Goal: Information Seeking & Learning: Learn about a topic

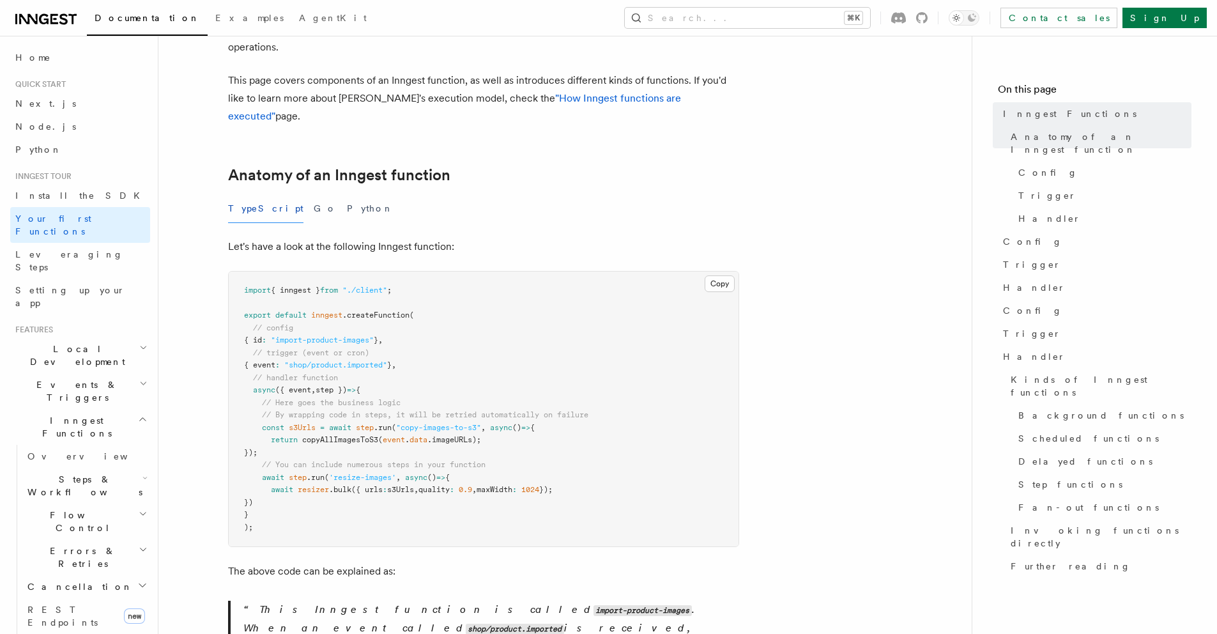
click at [606, 0] on div "Documentation Examples AgentKit Search... ⌘K Contact sales Sign Up" at bounding box center [608, 18] width 1217 height 36
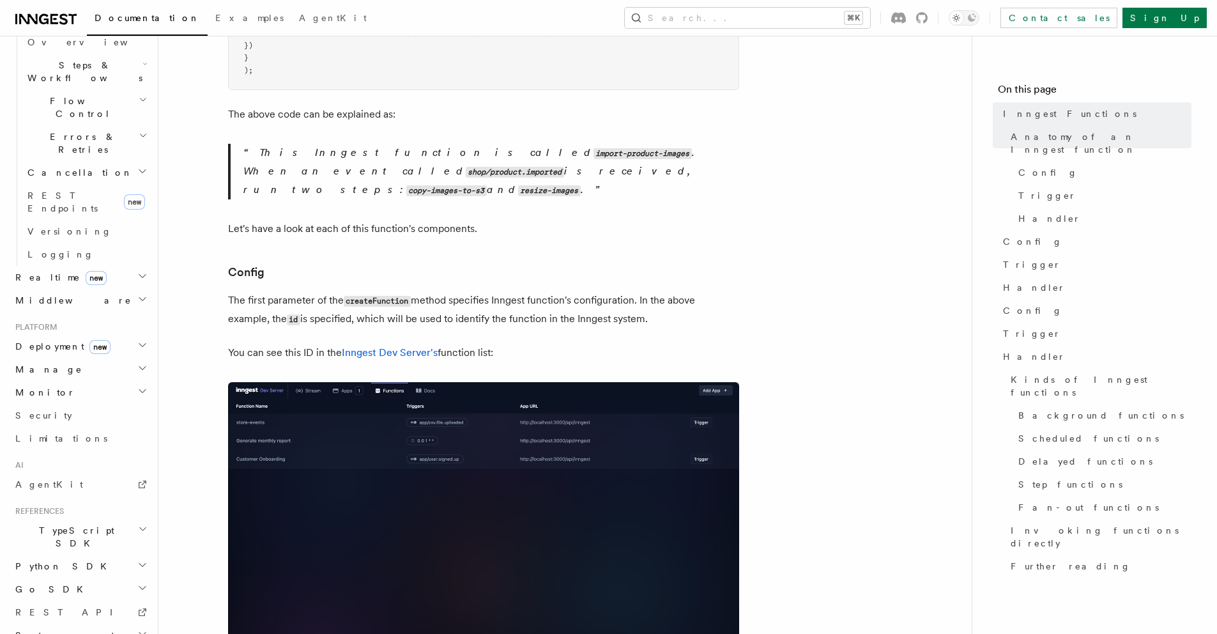
scroll to position [838, 0]
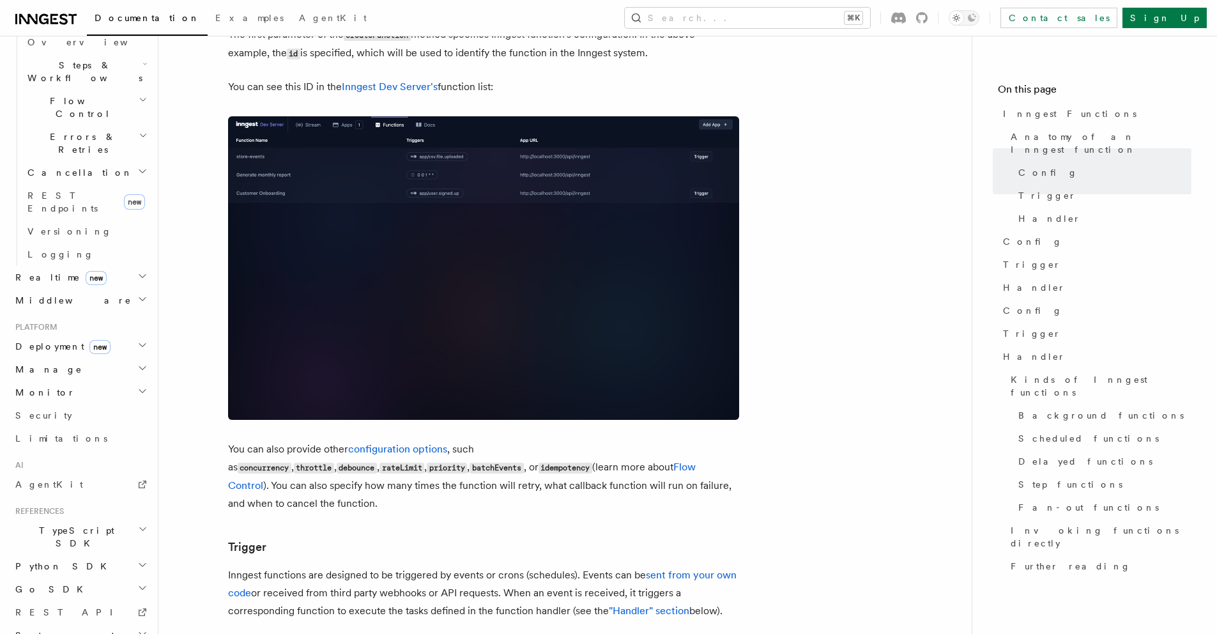
click at [33, 506] on span "References" at bounding box center [37, 511] width 54 height 10
click at [57, 524] on span "TypeScript SDK" at bounding box center [74, 537] width 128 height 26
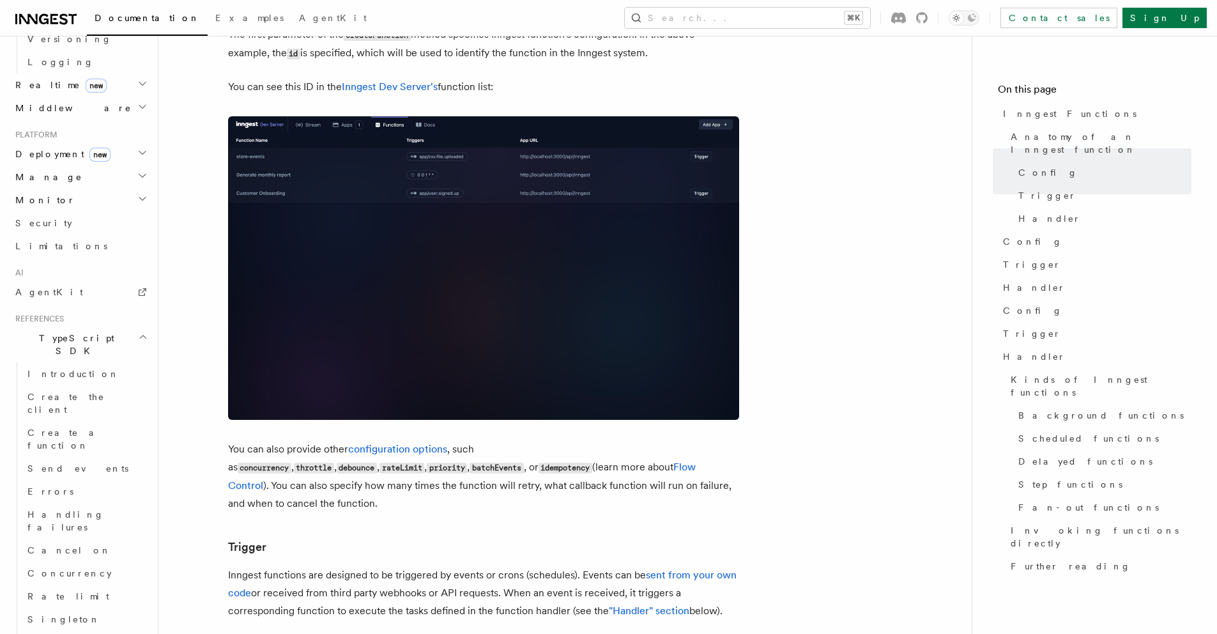
scroll to position [828, 0]
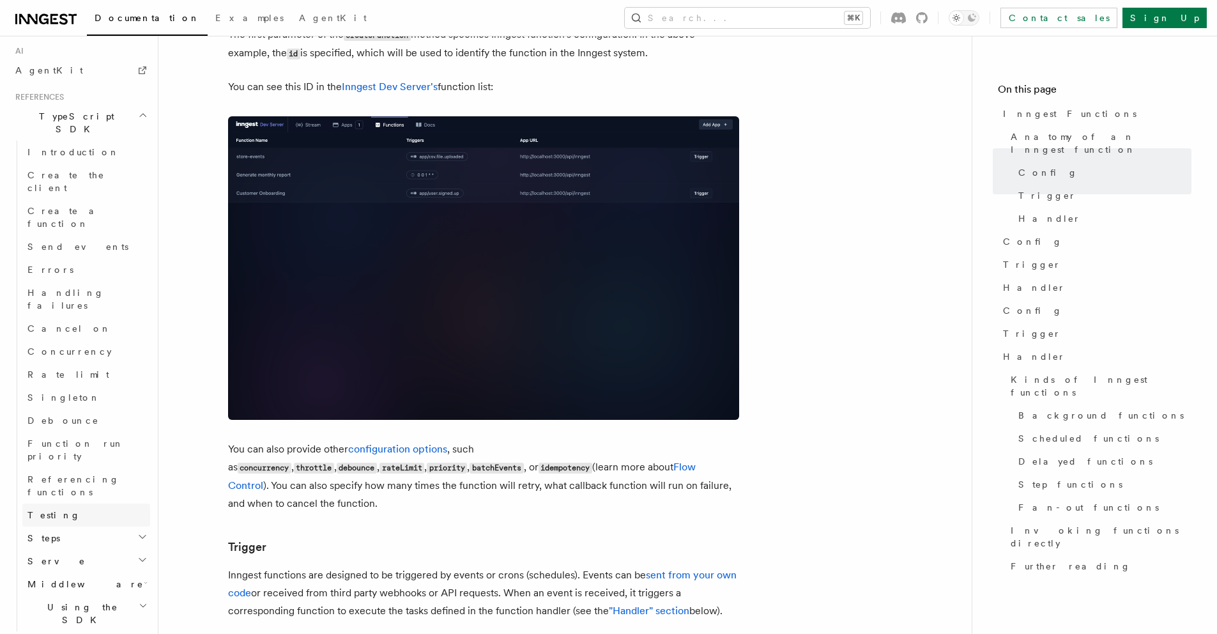
click at [66, 503] on link "Testing" at bounding box center [86, 514] width 128 height 23
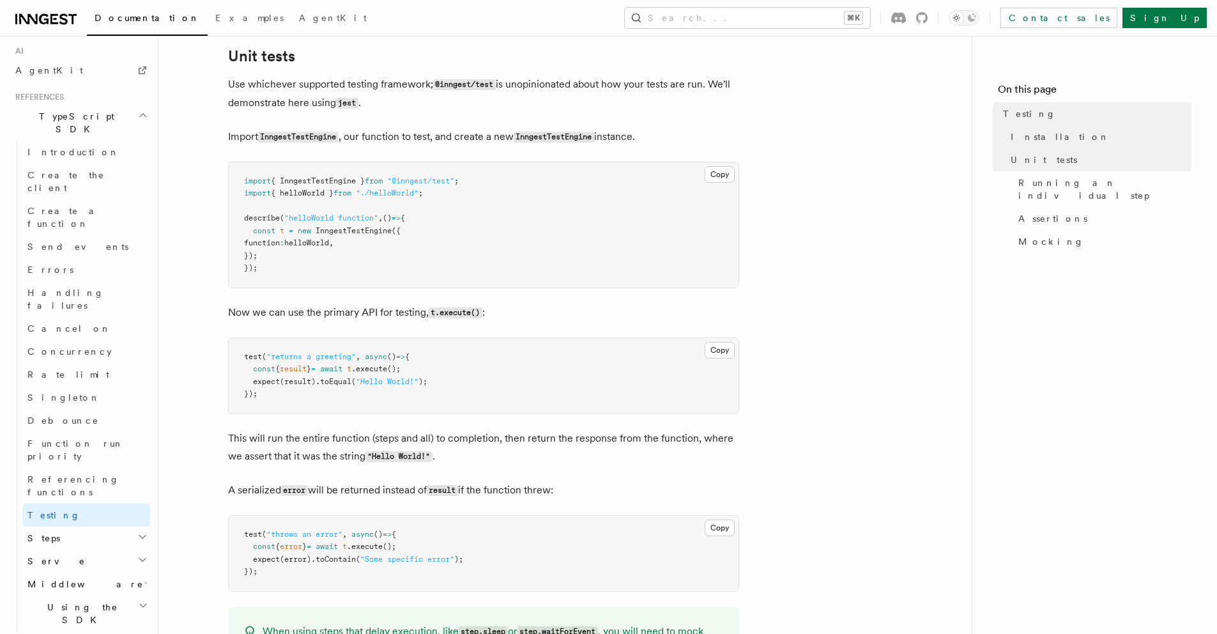
scroll to position [481, 0]
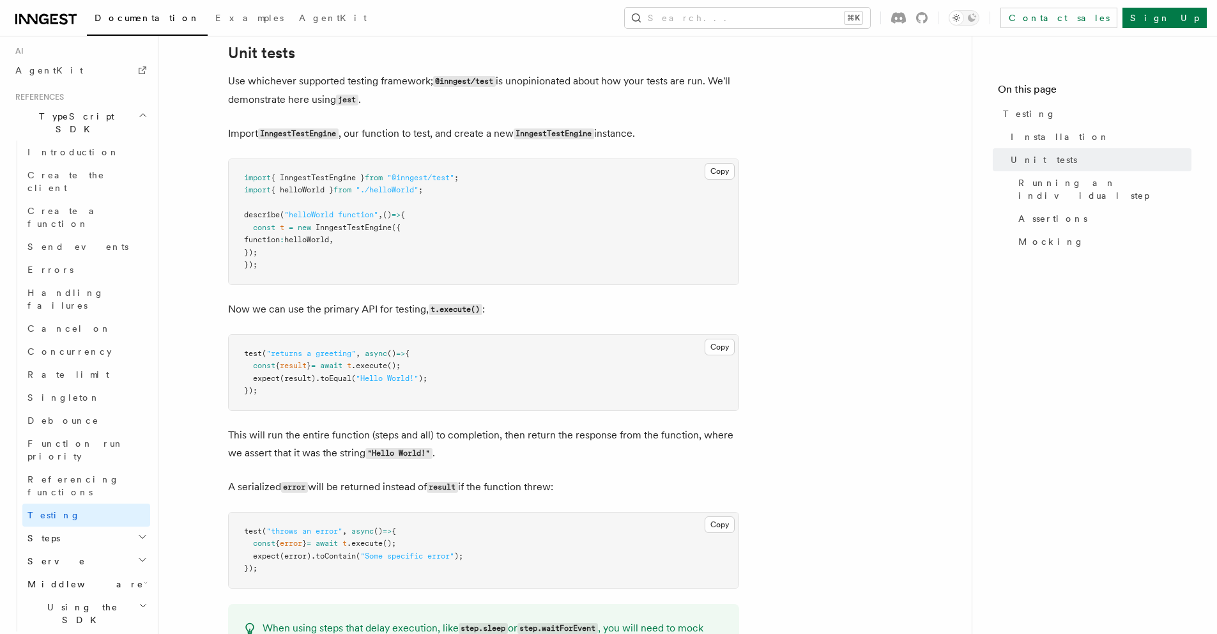
click at [253, 228] on span "const" at bounding box center [264, 227] width 22 height 9
drag, startPoint x: 252, startPoint y: 228, endPoint x: 286, endPoint y: 249, distance: 39.9
click at [286, 249] on pre "import { InngestTestEngine } from "@inngest/test" ; import { helloWorld } from …" at bounding box center [484, 221] width 510 height 125
copy code "const t = new InngestTestEngine ({ function : helloWorld , });"
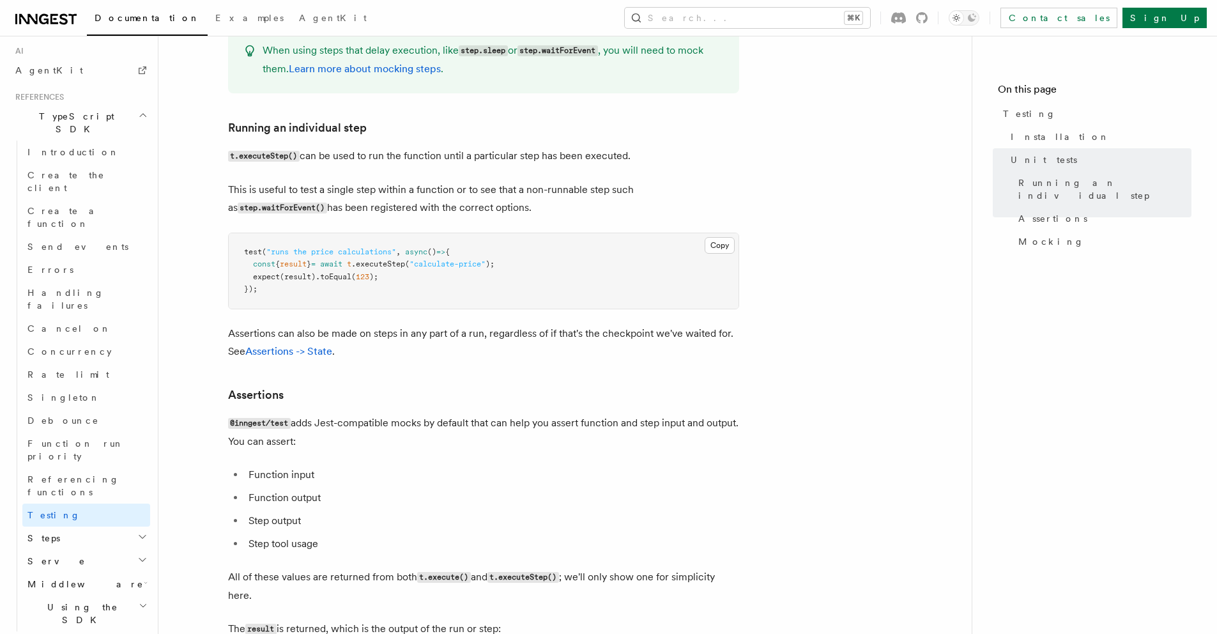
scroll to position [1073, 0]
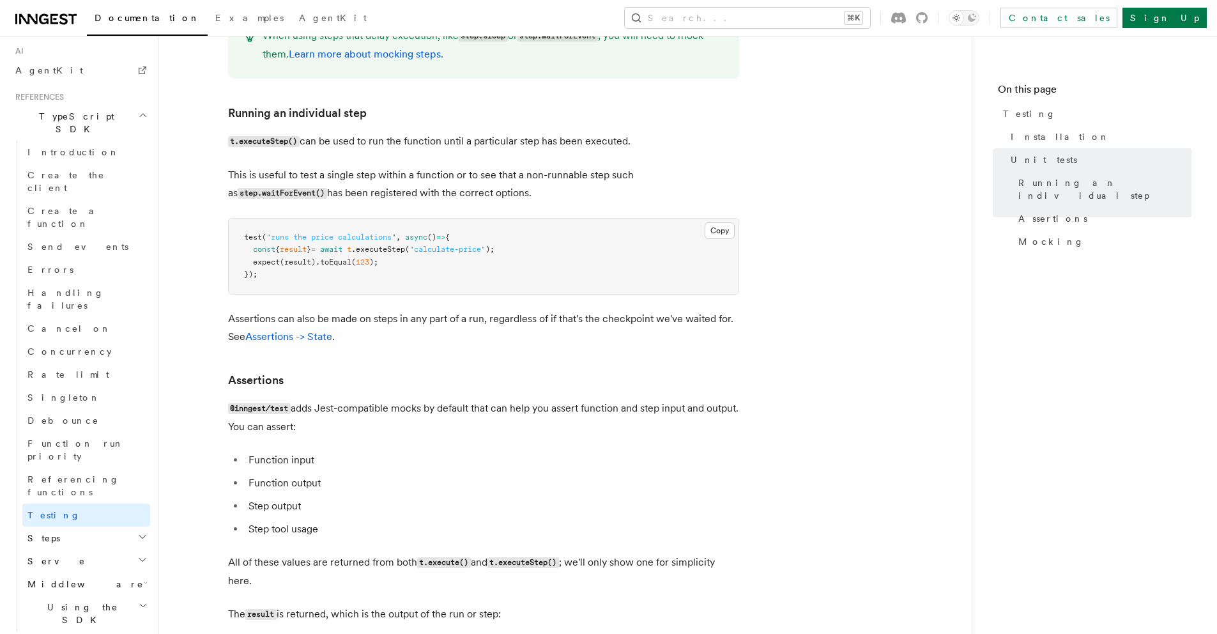
click at [342, 250] on span "await" at bounding box center [331, 249] width 22 height 9
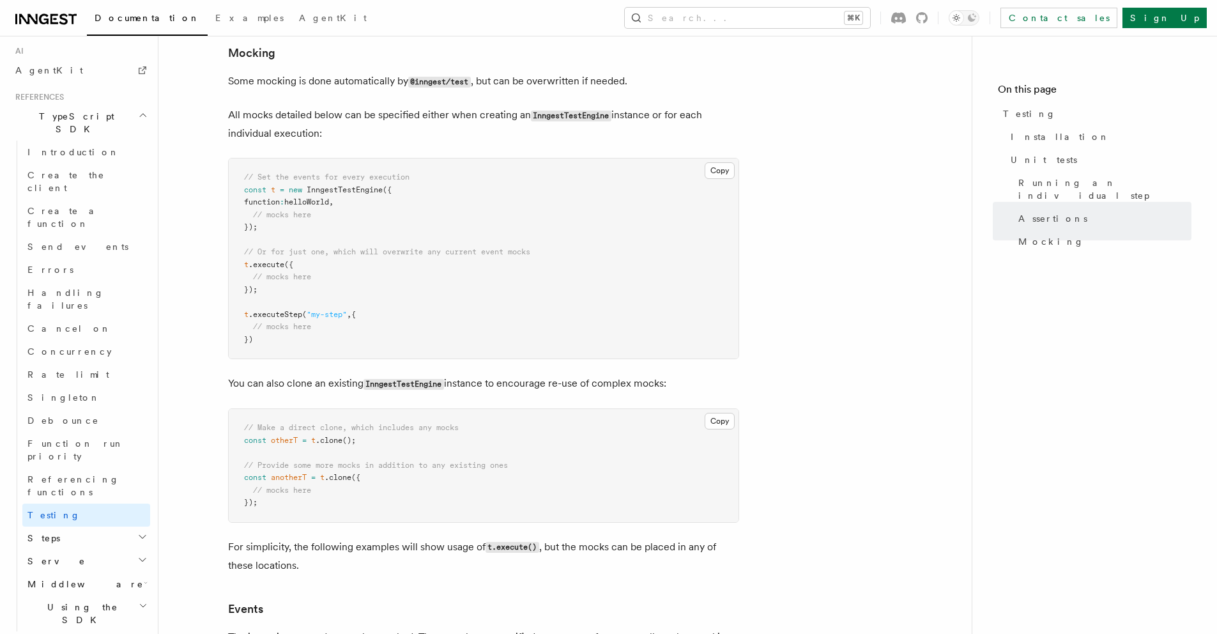
scroll to position [2116, 0]
click at [1067, 183] on span "Running an individual step" at bounding box center [1104, 189] width 173 height 26
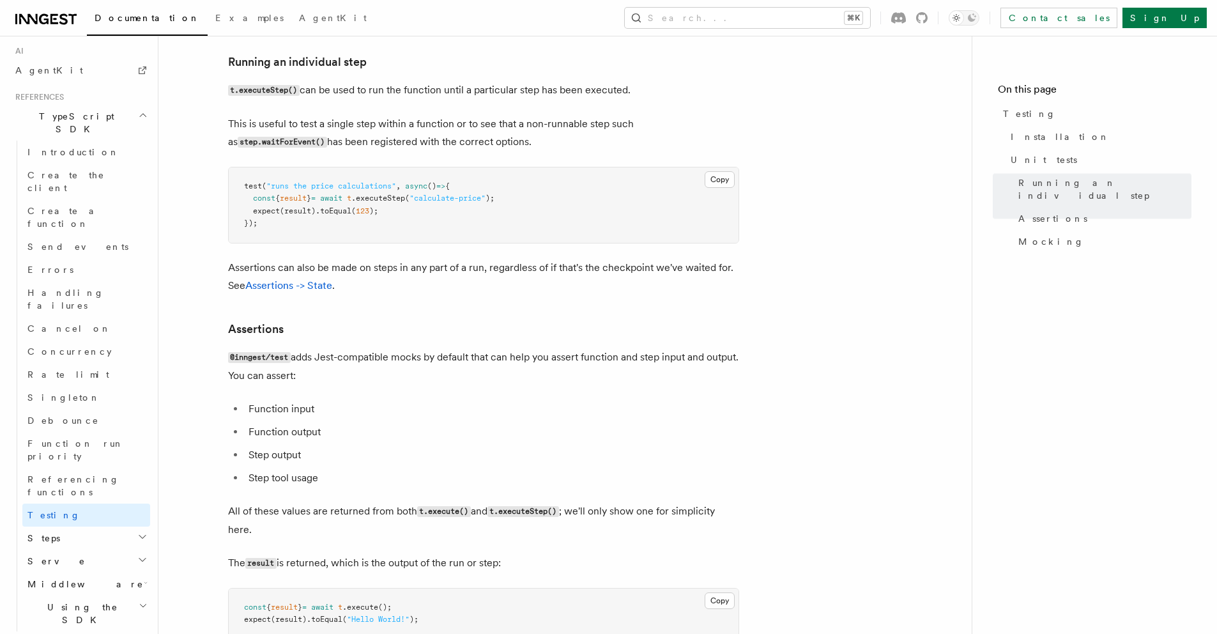
scroll to position [1116, 0]
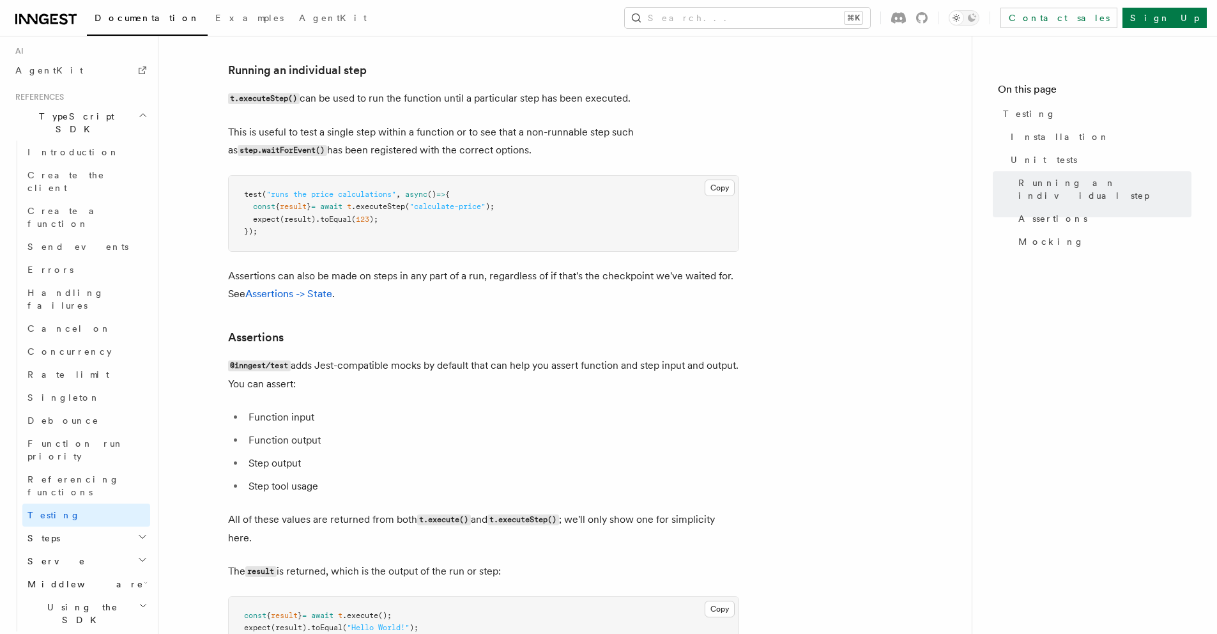
click at [454, 267] on p "Assertions can also be made on steps in any part of a run, regardless of if tha…" at bounding box center [483, 285] width 511 height 36
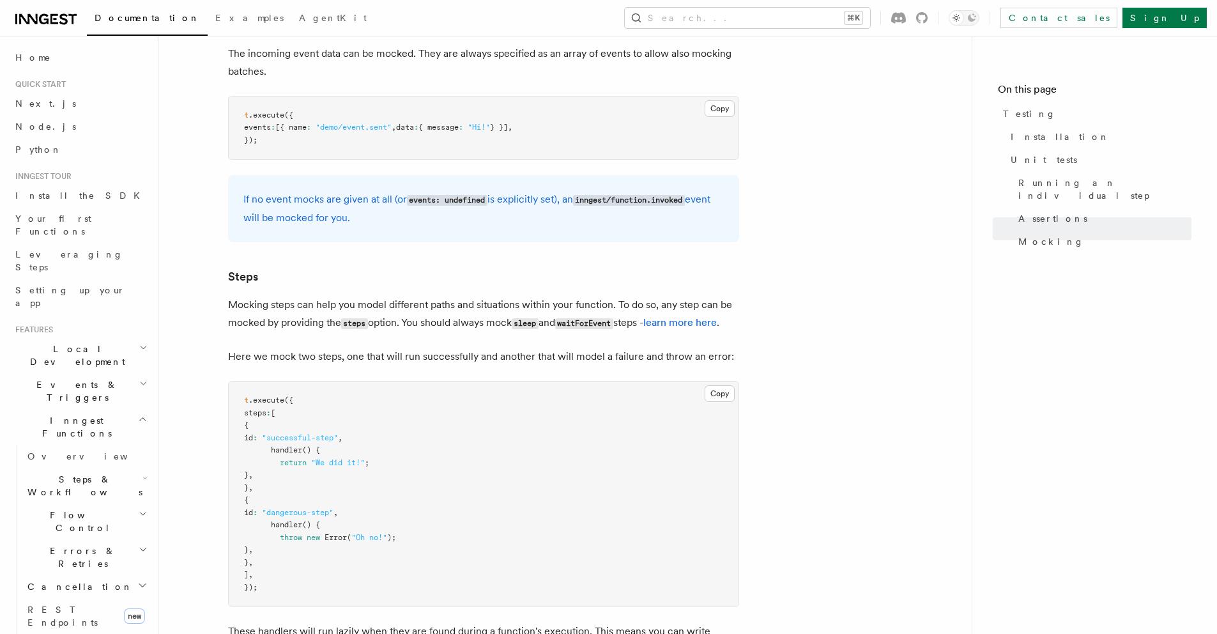
scroll to position [2800, 0]
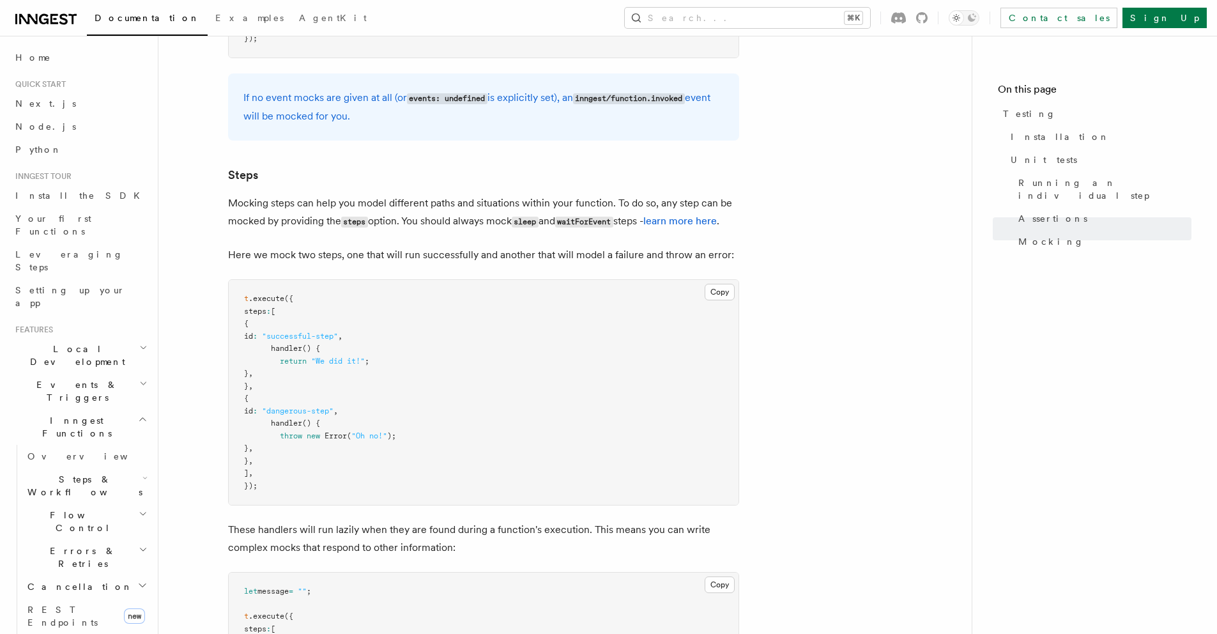
drag, startPoint x: 261, startPoint y: 341, endPoint x: 311, endPoint y: 401, distance: 77.6
click at [311, 401] on pre "t .execute ({ steps : [ { id : "successful-step" , handler () { return "We did …" at bounding box center [484, 392] width 510 height 225
drag, startPoint x: 260, startPoint y: 411, endPoint x: 302, endPoint y: 452, distance: 58.3
click at [296, 479] on pre "t .execute ({ steps : [ { id : "successful-step" , handler () { return "We did …" at bounding box center [484, 389] width 510 height 225
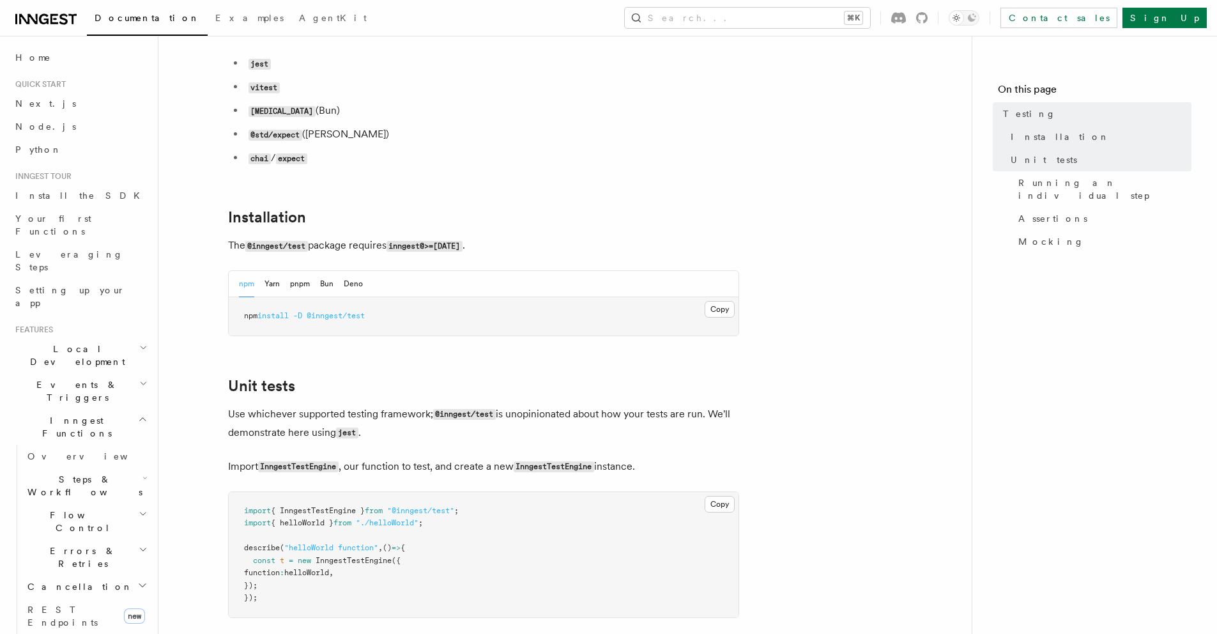
scroll to position [427, 0]
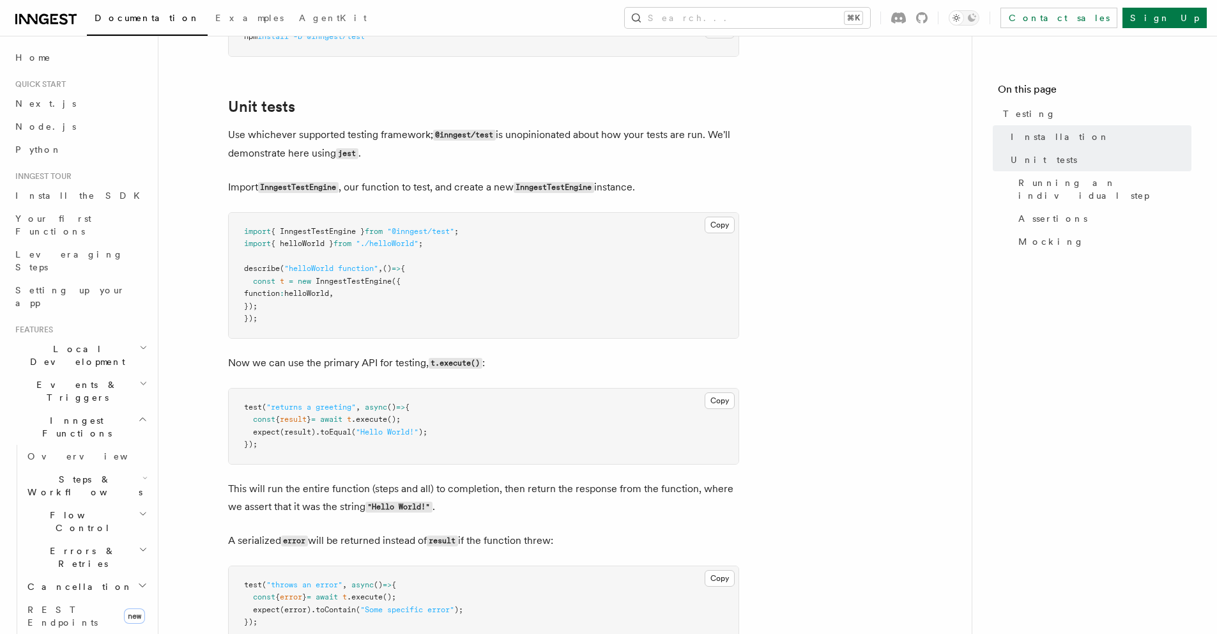
click at [329, 295] on span "helloWorld" at bounding box center [306, 293] width 45 height 9
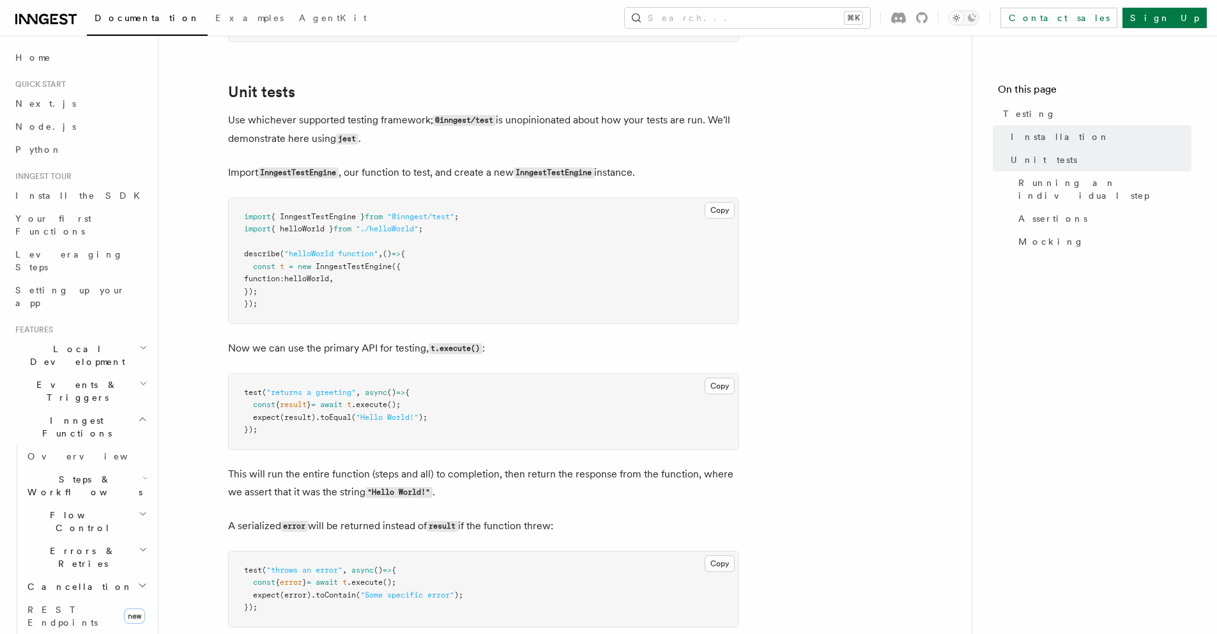
scroll to position [447, 0]
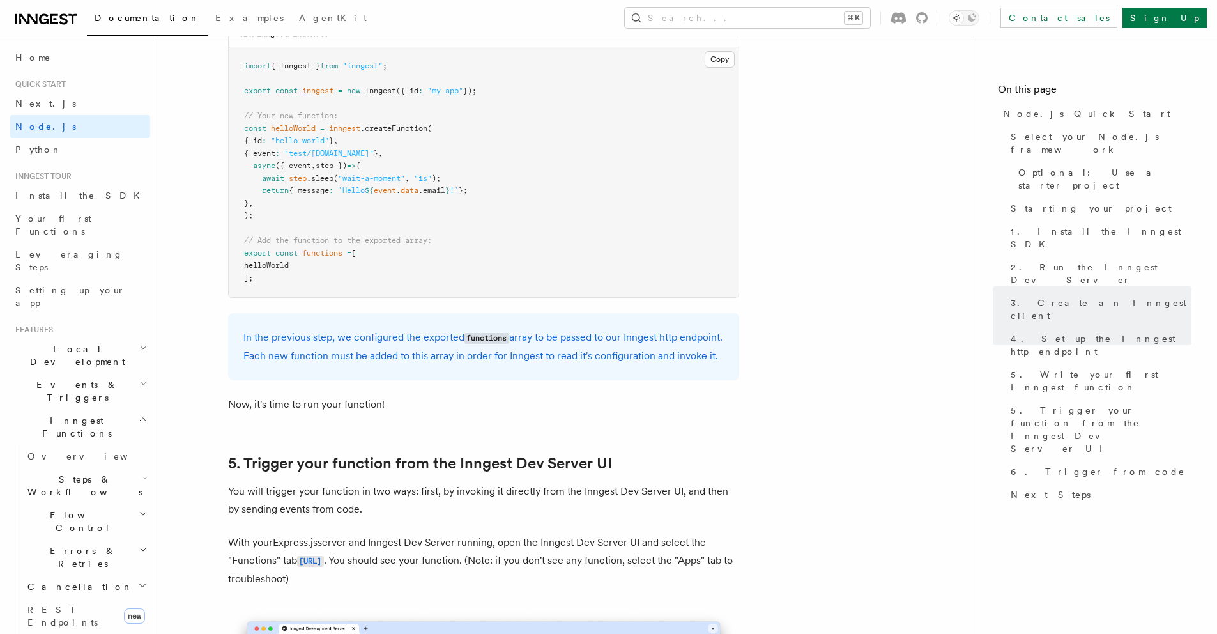
scroll to position [2608, 0]
click at [296, 272] on pre "import { Inngest } from "inngest" ; export const inngest = new Inngest ({ id : …" at bounding box center [484, 173] width 510 height 250
click at [295, 282] on pre "import { Inngest } from "inngest" ; export const inngest = new Inngest ({ id : …" at bounding box center [484, 173] width 510 height 250
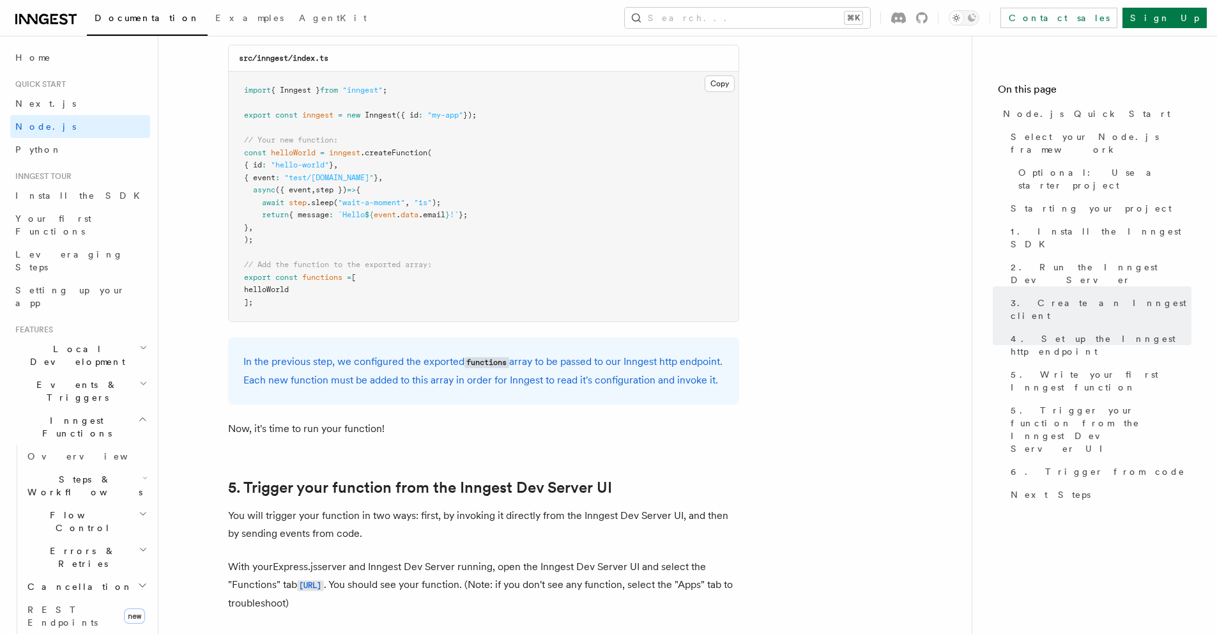
scroll to position [2569, 0]
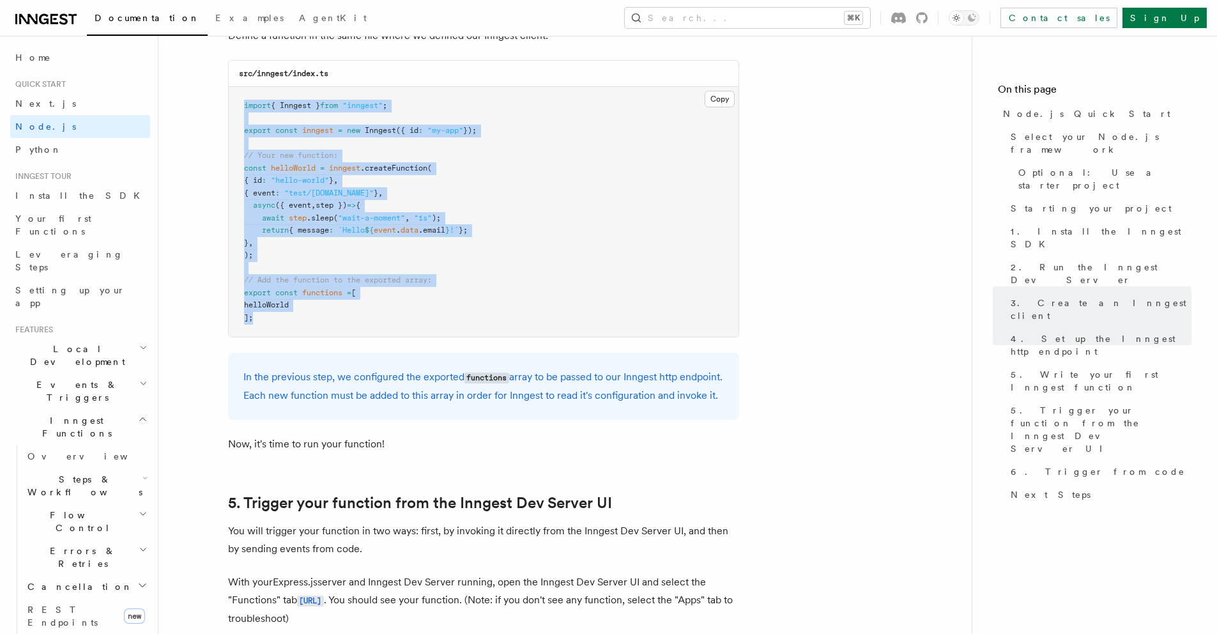
drag, startPoint x: 292, startPoint y: 322, endPoint x: 223, endPoint y: 104, distance: 229.2
copy code "import { Inngest } from "inngest" ; export const inngest = new Inngest ({ id : …"
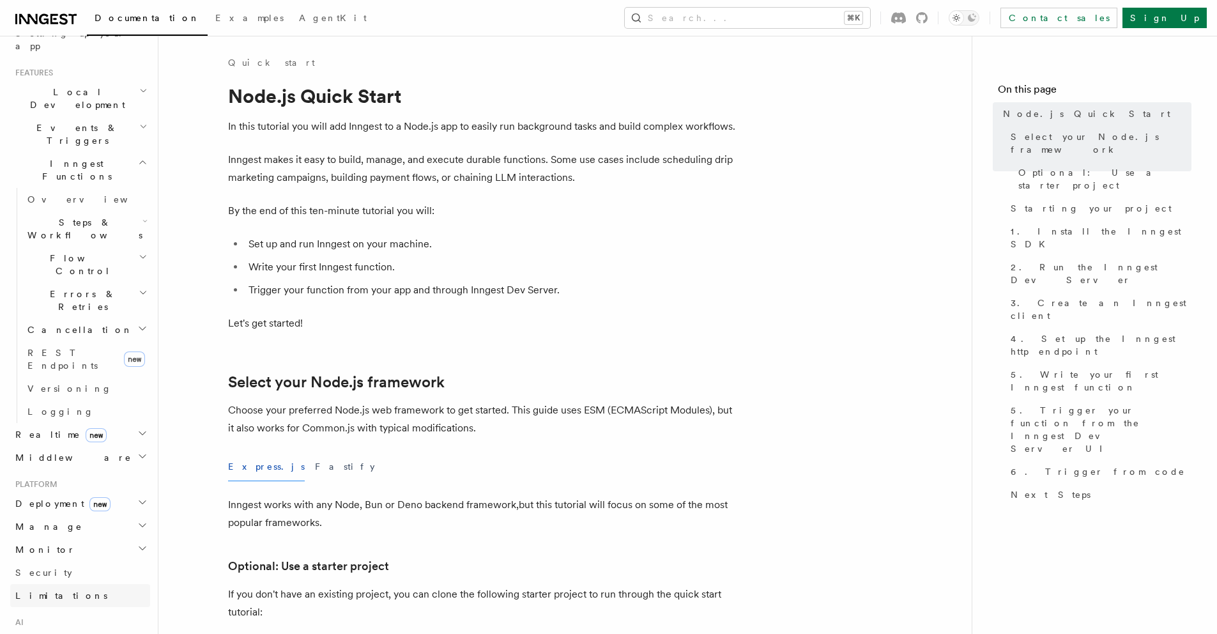
scroll to position [414, 0]
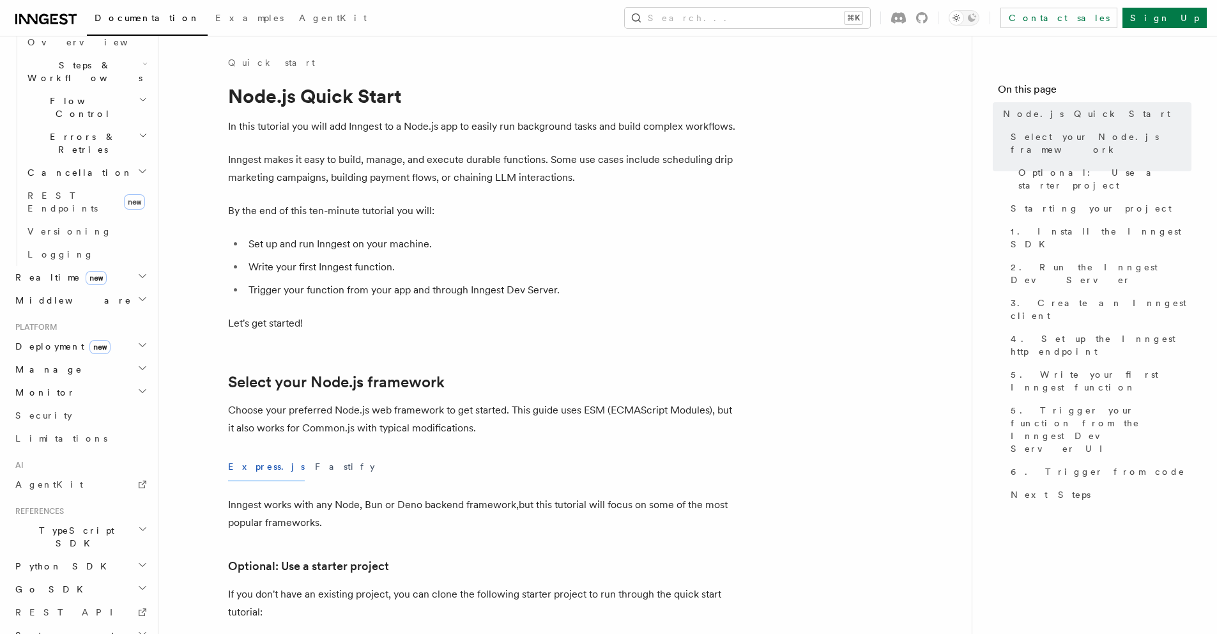
click at [65, 524] on span "TypeScript SDK" at bounding box center [74, 537] width 128 height 26
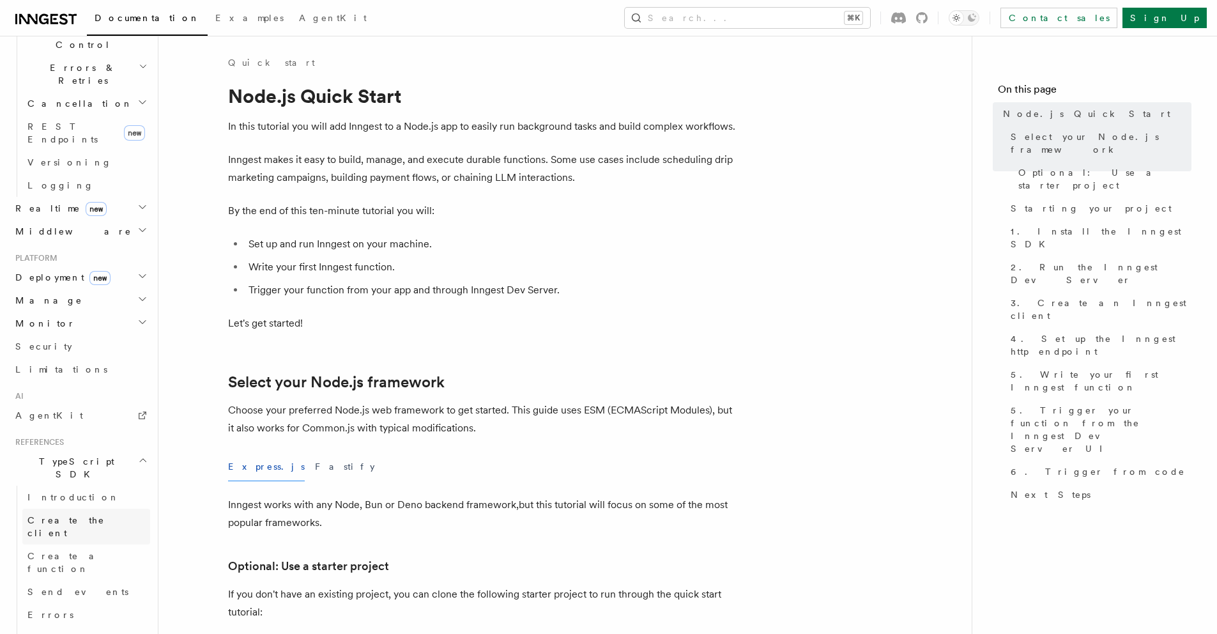
scroll to position [684, 0]
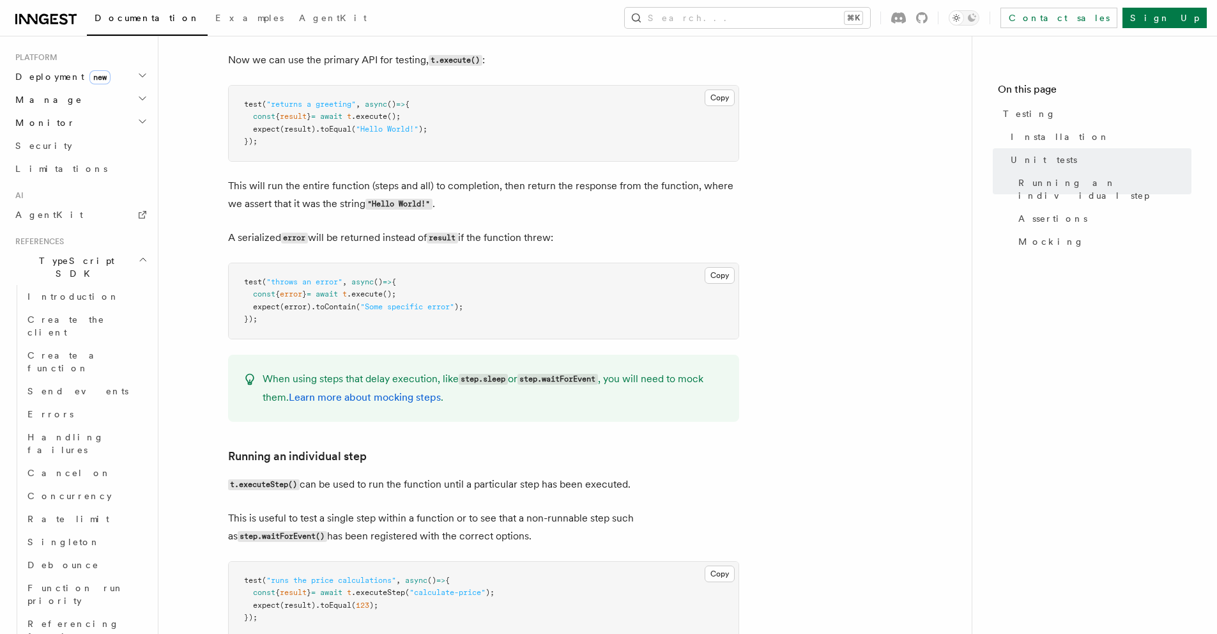
scroll to position [789, 0]
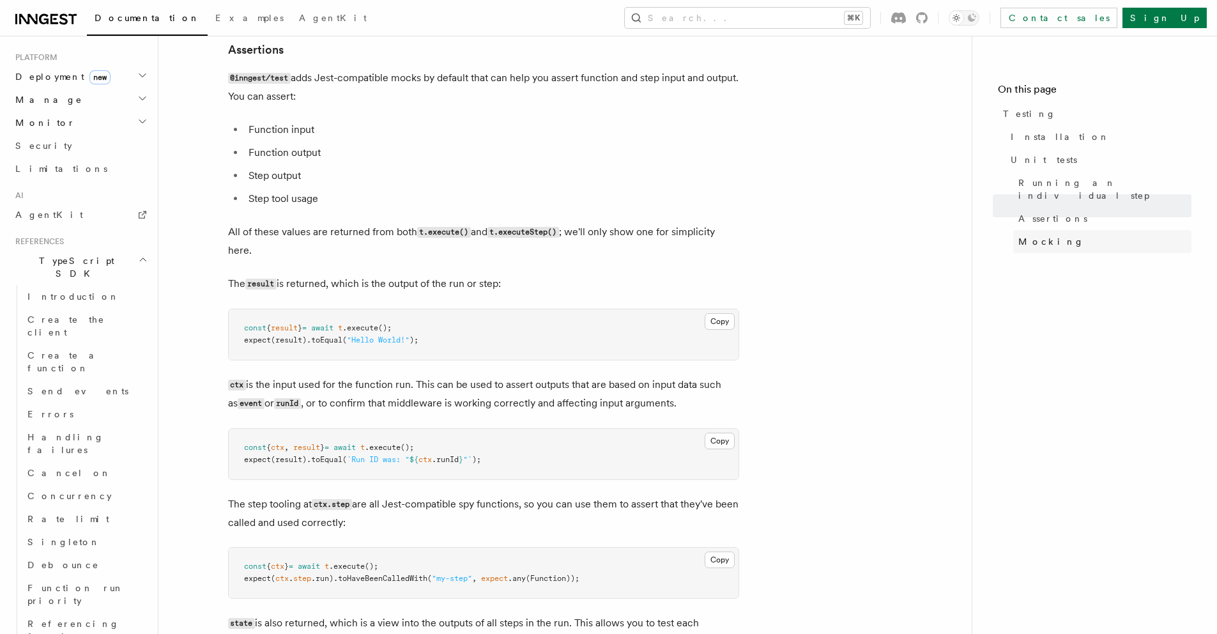
click at [1076, 230] on link "Mocking" at bounding box center [1102, 241] width 178 height 23
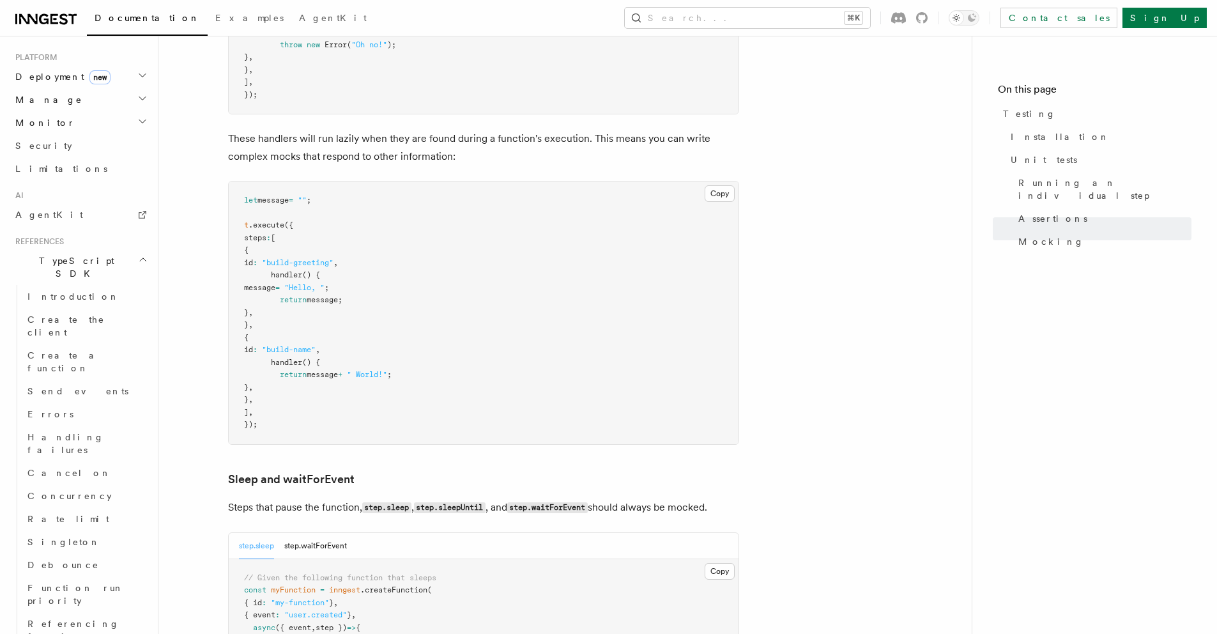
scroll to position [3186, 0]
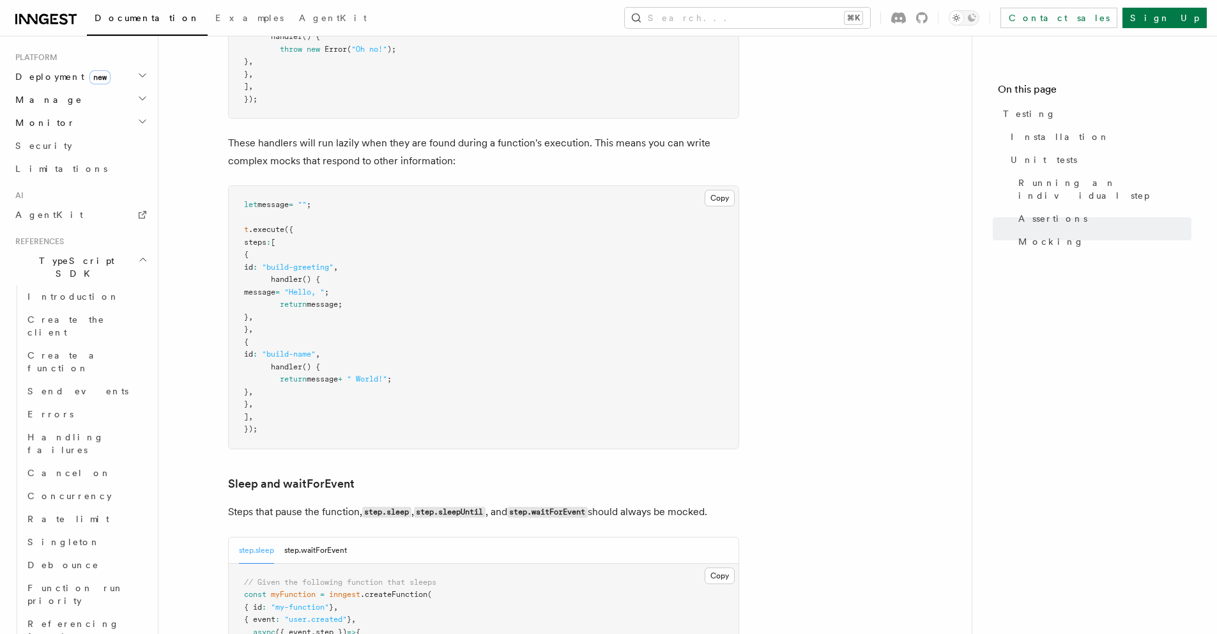
click at [265, 247] on span "steps" at bounding box center [255, 242] width 22 height 9
drag, startPoint x: 260, startPoint y: 268, endPoint x: 318, endPoint y: 347, distance: 97.9
click at [318, 347] on pre "let message = "" ; t .execute ({ steps : [ { id : "build-greeting" , handler ()…" at bounding box center [484, 317] width 510 height 263
copy code "{ id : "build-greeting" , handler () { message = "Hello, " ; return message; } …"
click at [1050, 212] on span "Assertions" at bounding box center [1052, 218] width 69 height 13
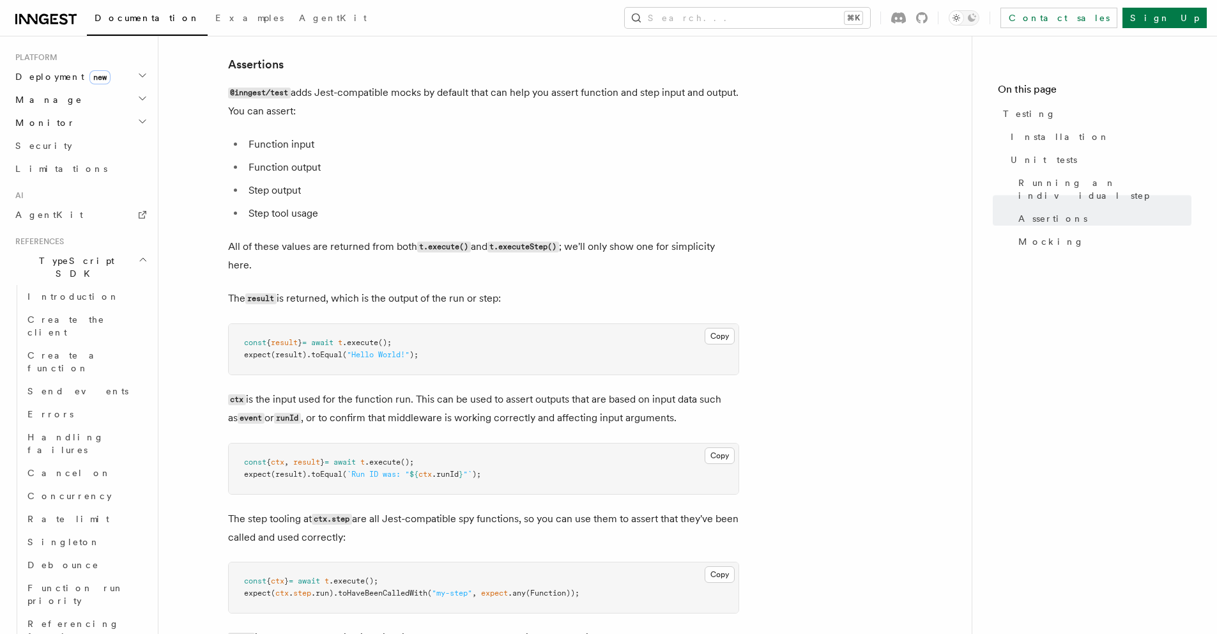
scroll to position [1383, 0]
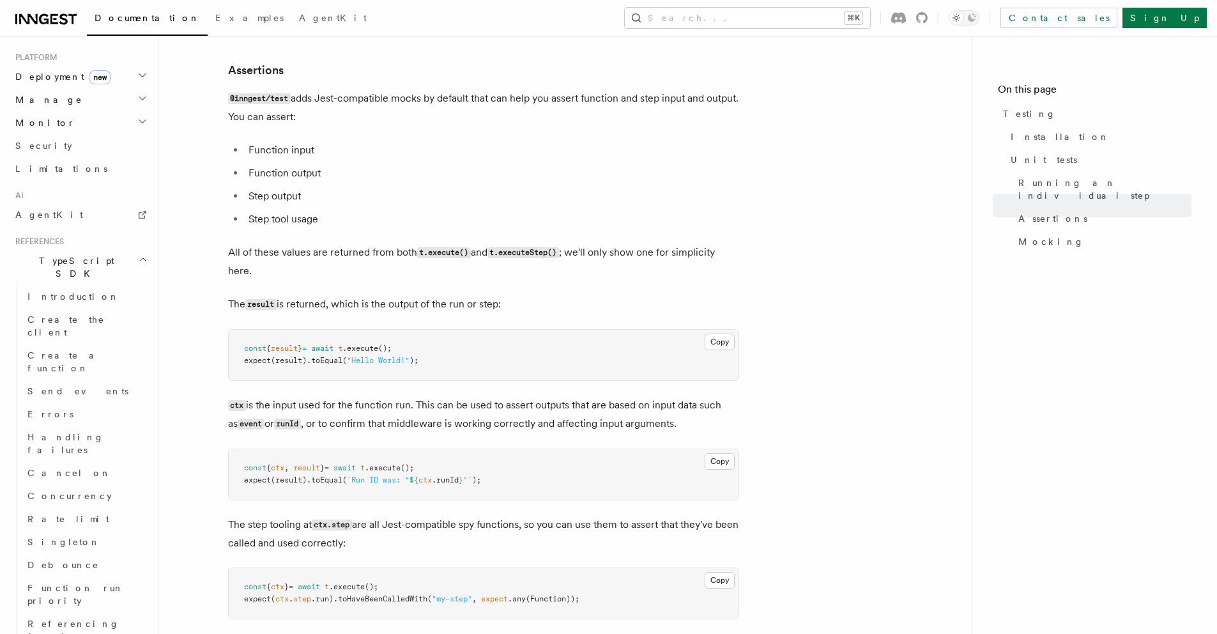
click at [277, 336] on pre "const { result } = await t .execute (); expect (result) .toEqual ( "Hello World…" at bounding box center [484, 355] width 510 height 50
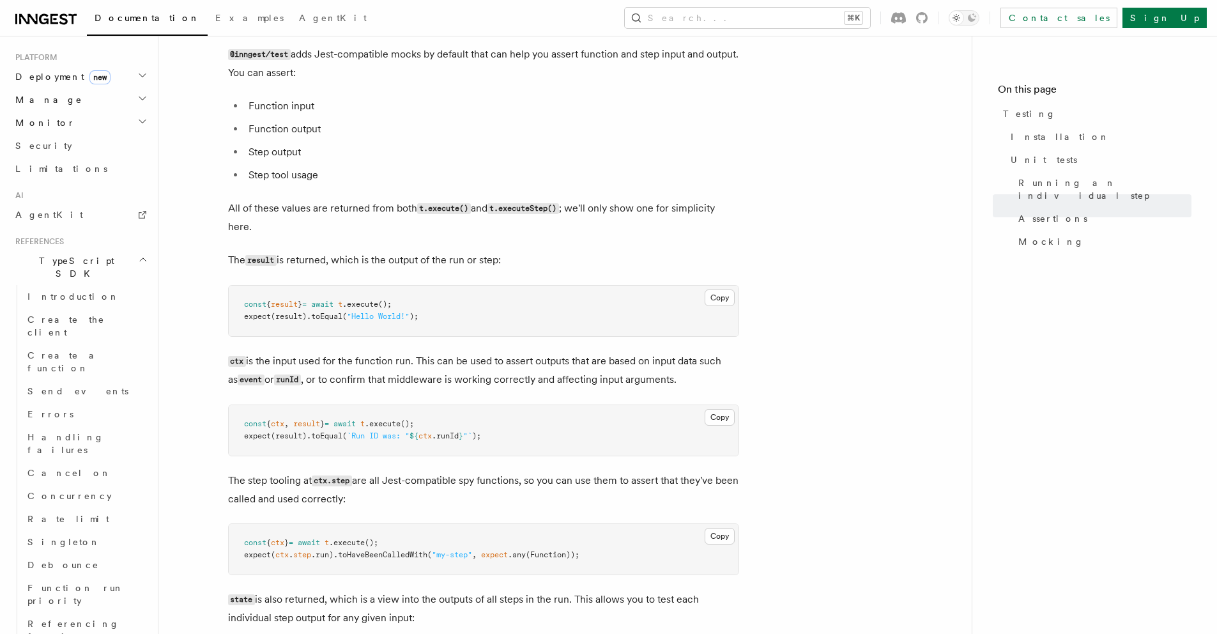
scroll to position [1447, 0]
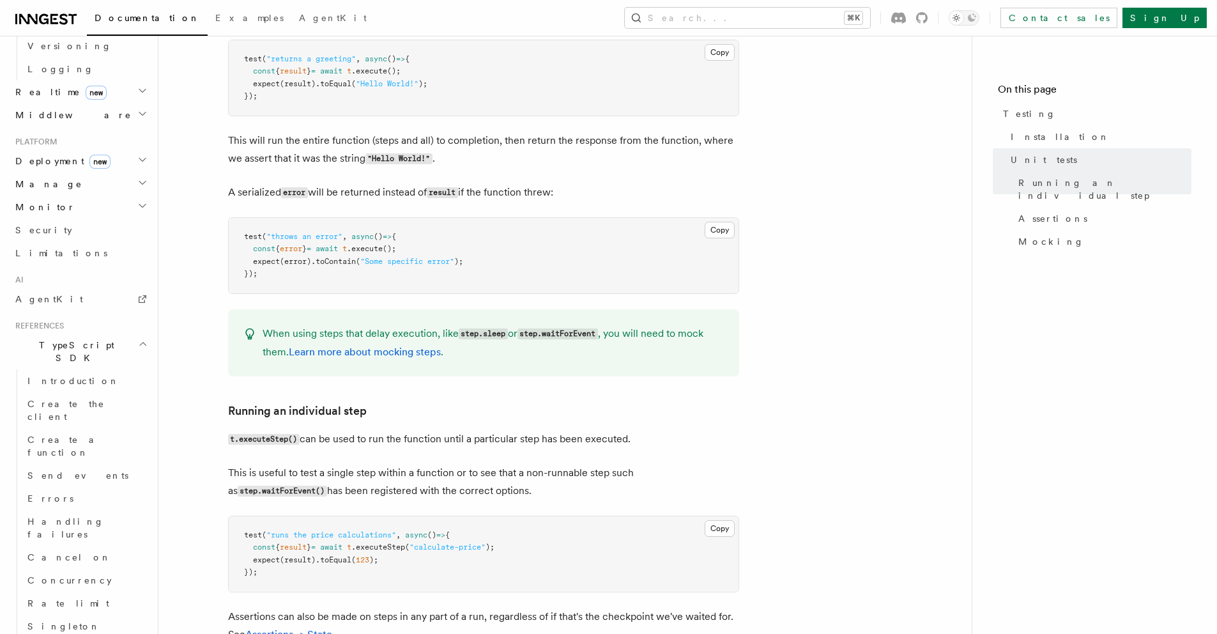
scroll to position [800, 0]
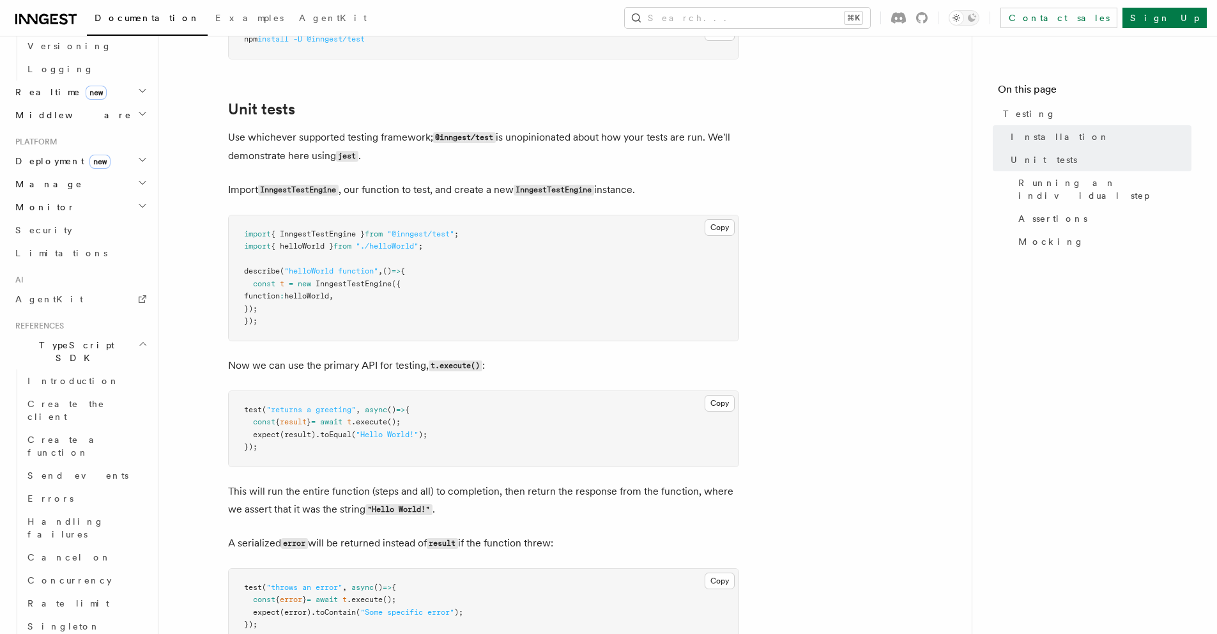
scroll to position [424, 0]
click at [1045, 235] on span "Mocking" at bounding box center [1051, 241] width 66 height 13
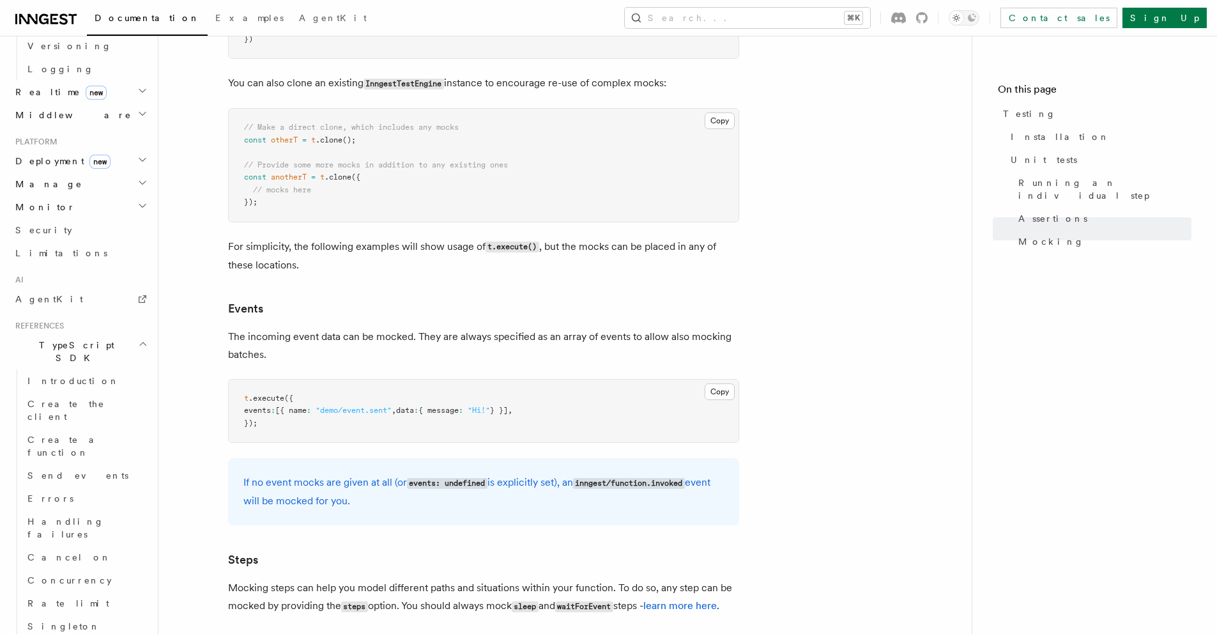
scroll to position [2843, 0]
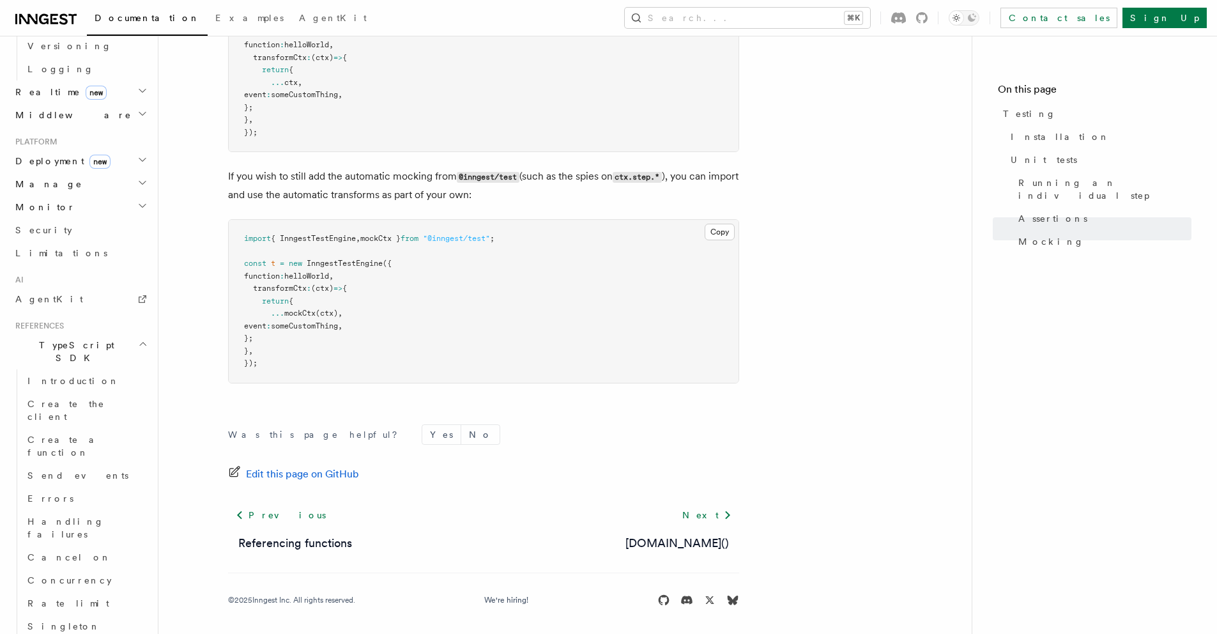
scroll to position [4374, 0]
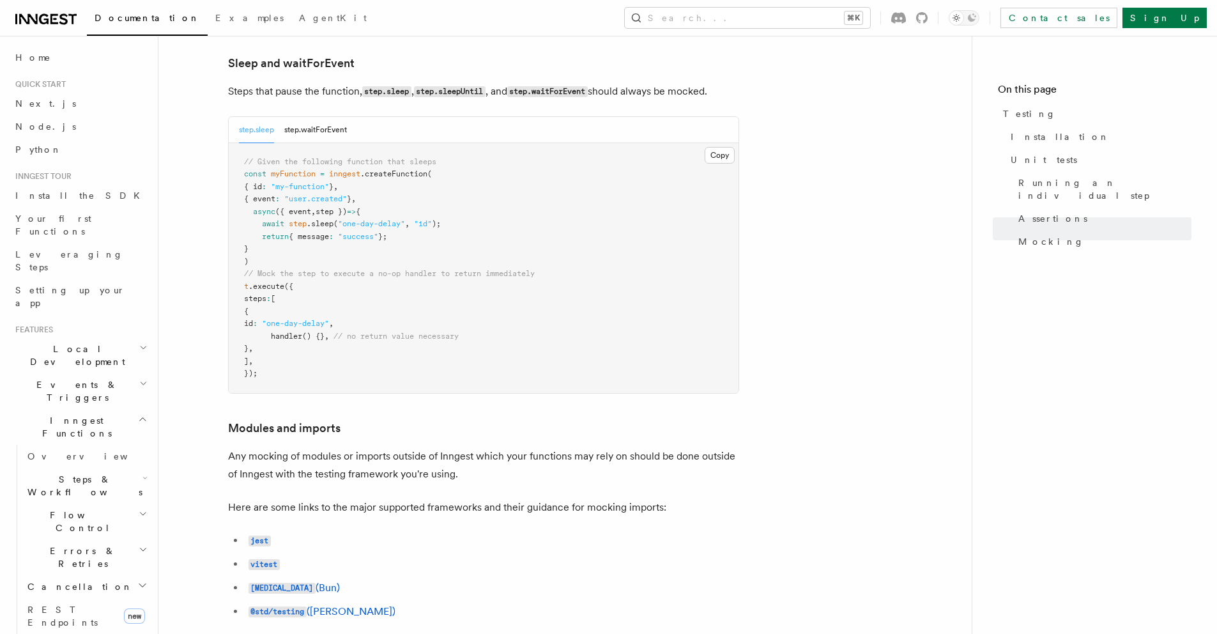
scroll to position [3618, 0]
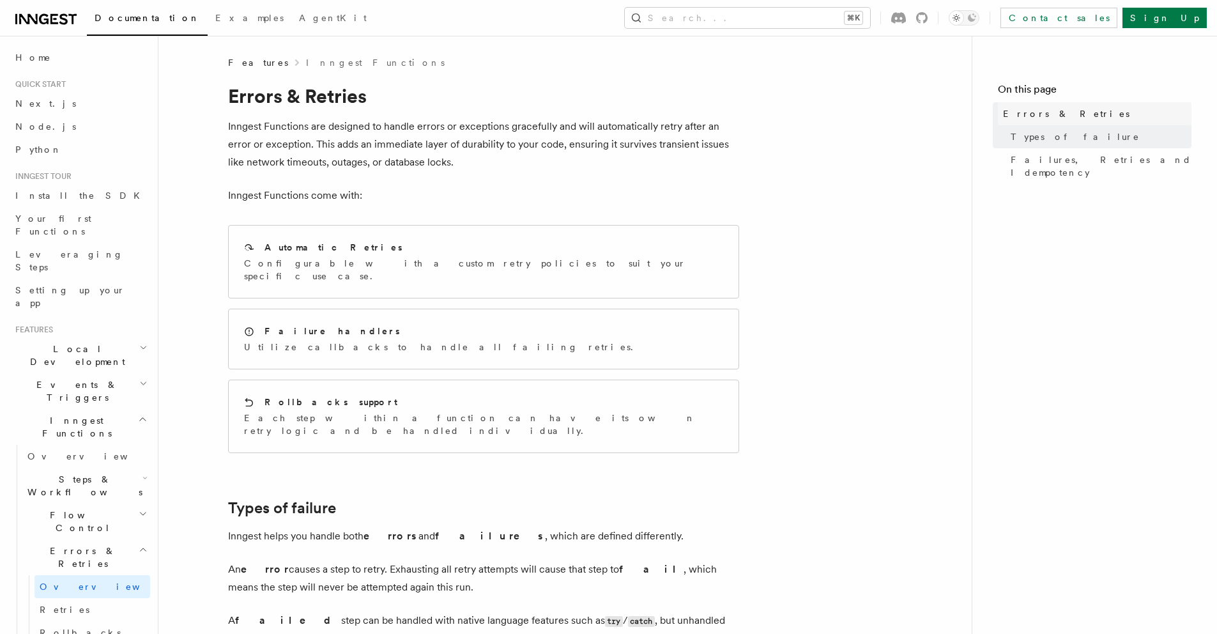
click at [1040, 113] on span "Errors & Retries" at bounding box center [1066, 113] width 127 height 13
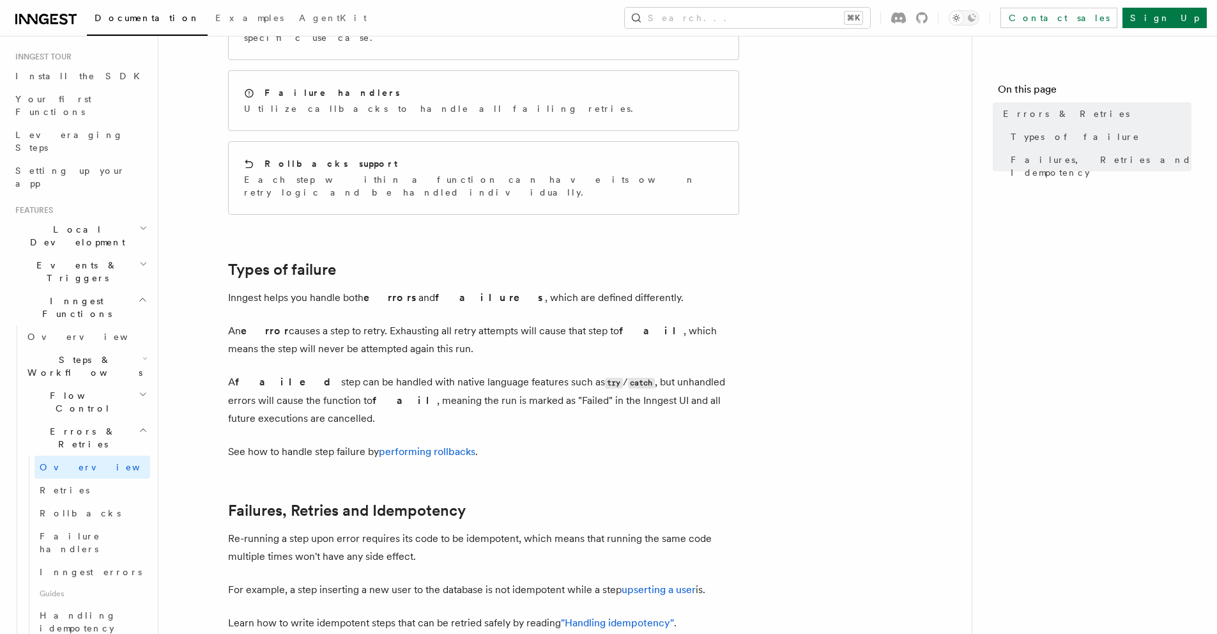
scroll to position [125, 0]
click at [79, 561] on span "Inngest errors" at bounding box center [91, 566] width 102 height 10
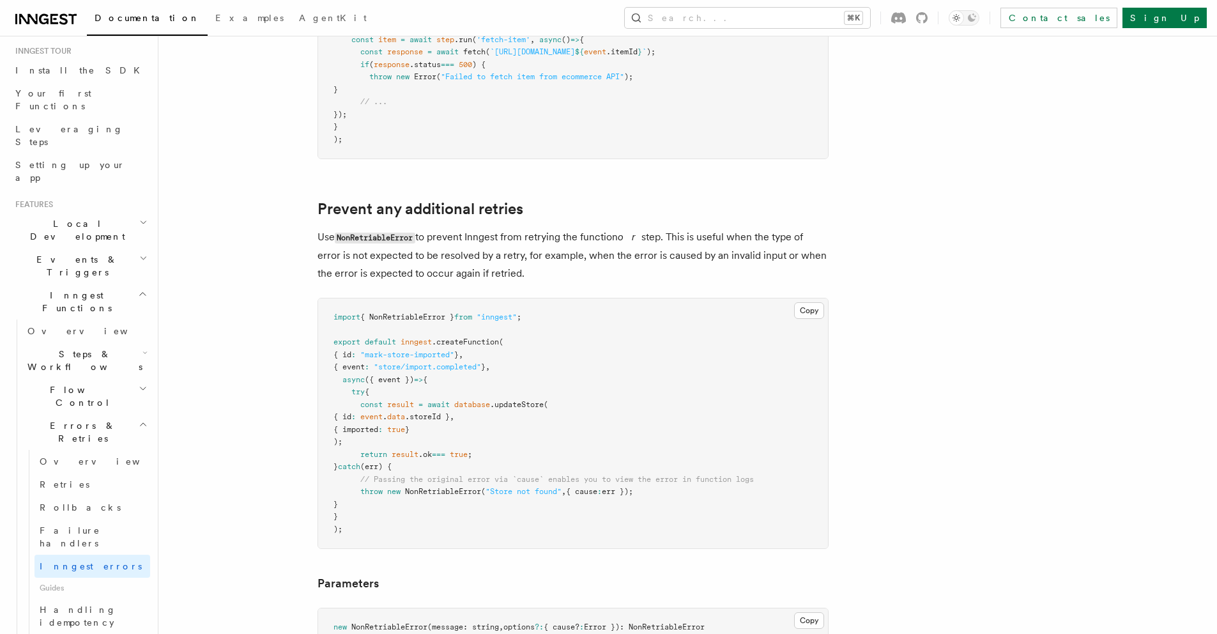
scroll to position [457, 0]
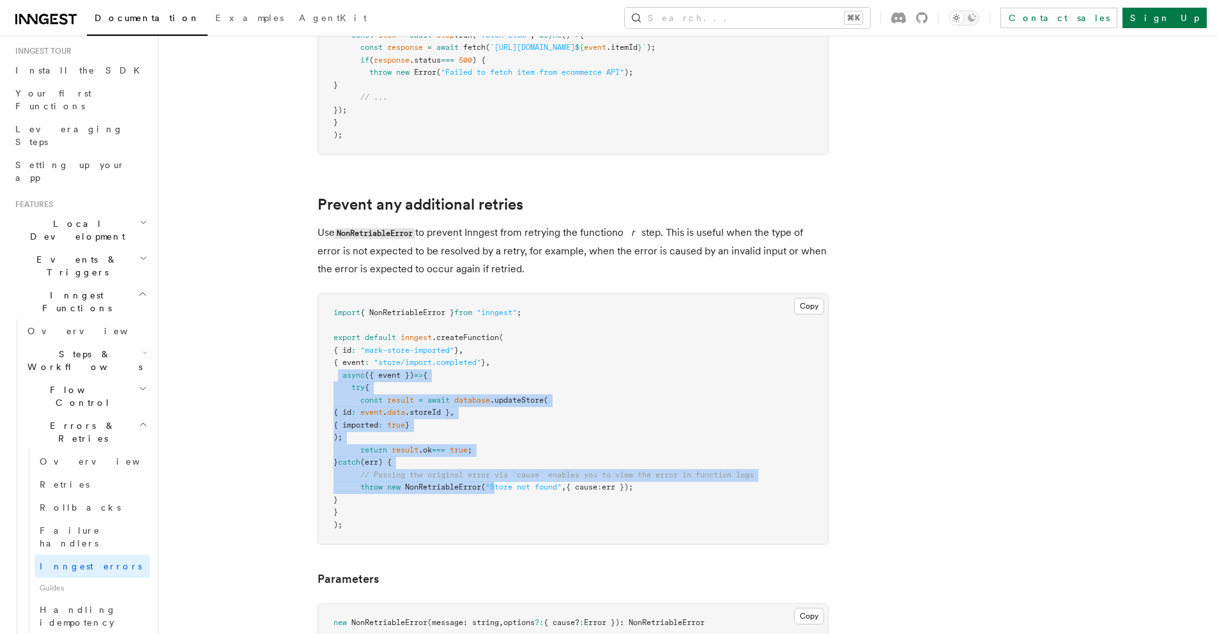
drag, startPoint x: 336, startPoint y: 378, endPoint x: 500, endPoint y: 484, distance: 195.5
click at [500, 484] on code "import { NonRetriableError } from "inngest" ; export default inngest .createFun…" at bounding box center [544, 418] width 420 height 221
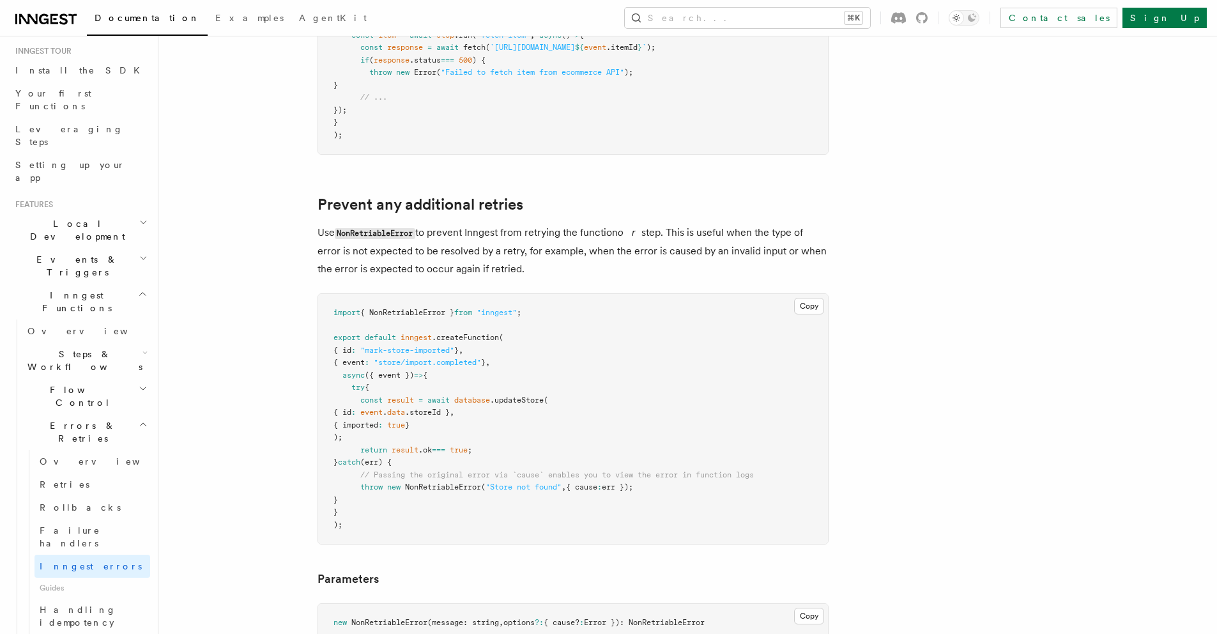
click at [544, 366] on pre "import { NonRetriableError } from "inngest" ; export default inngest .createFun…" at bounding box center [573, 419] width 510 height 250
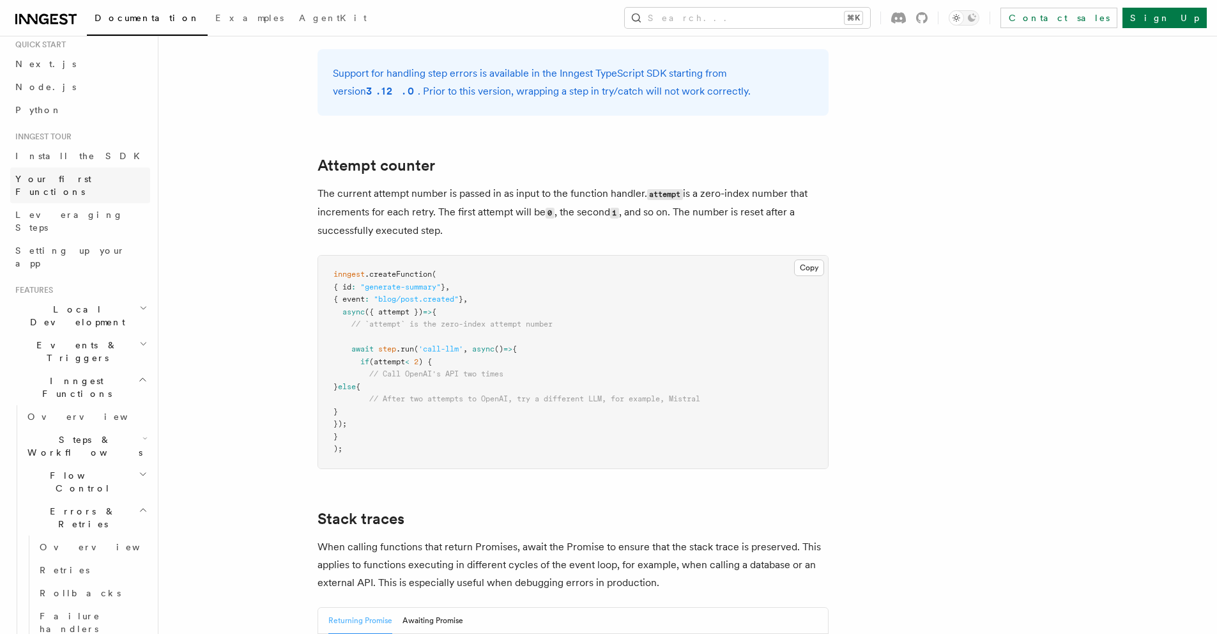
scroll to position [27, 0]
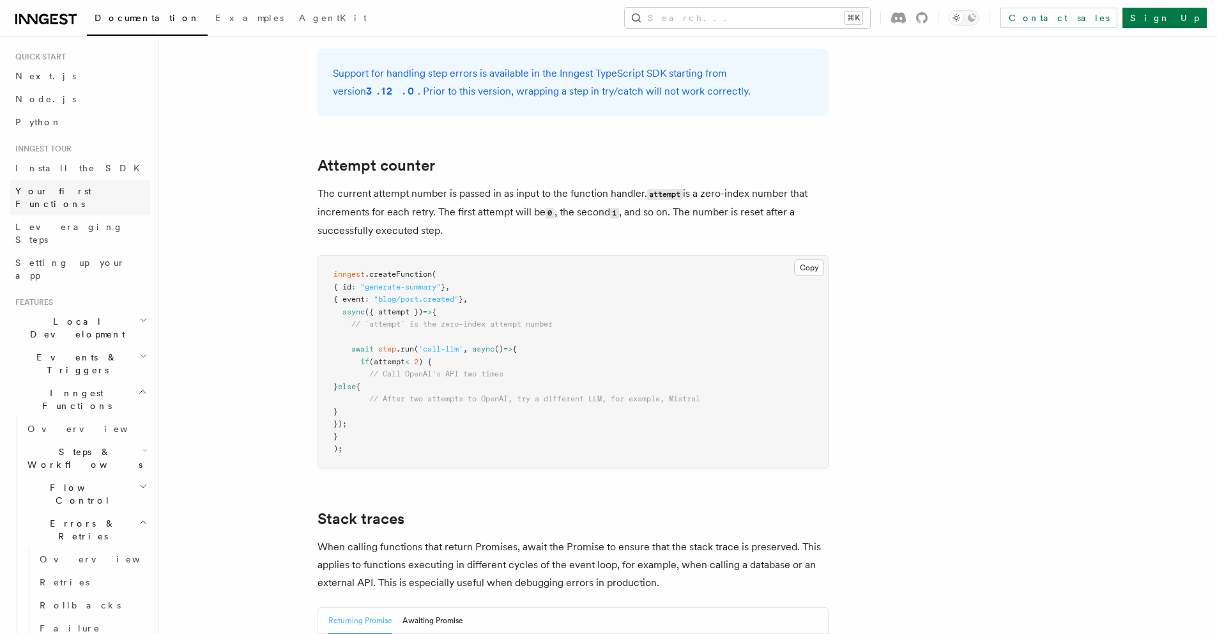
click at [68, 188] on span "Your first Functions" at bounding box center [53, 197] width 76 height 23
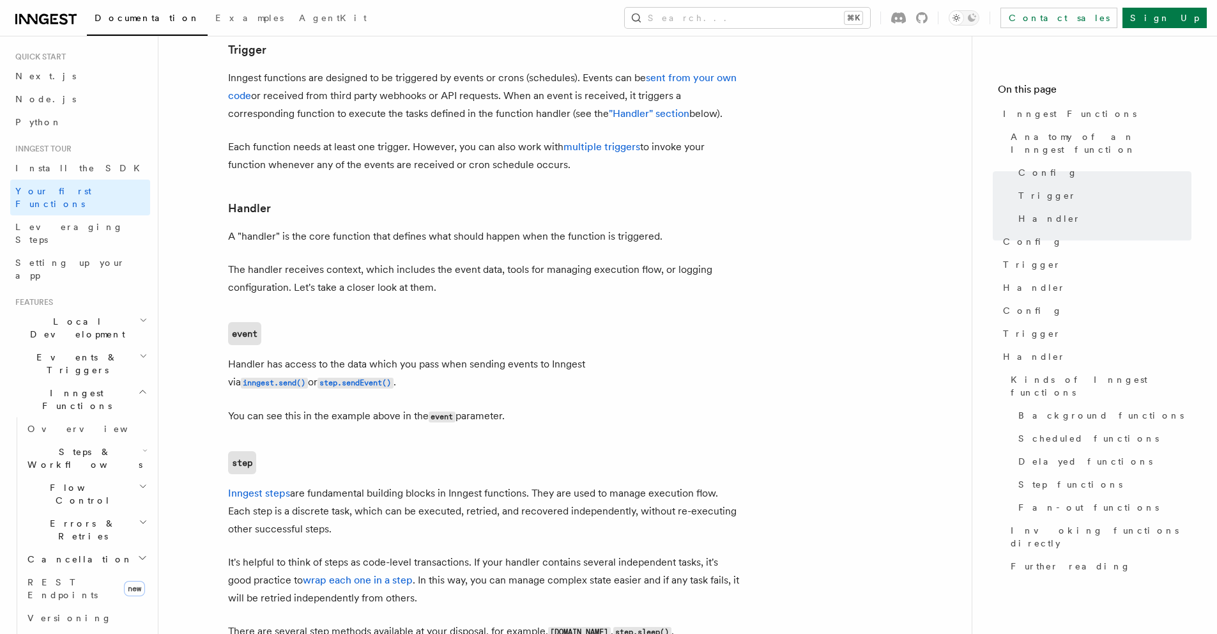
scroll to position [1606, 0]
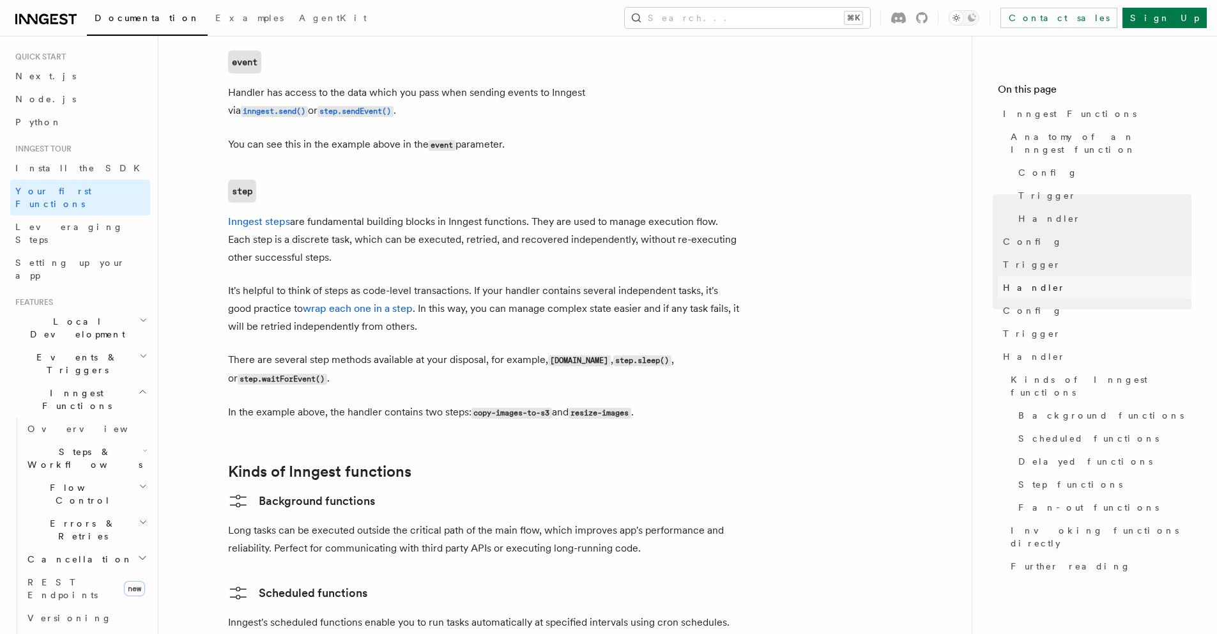
click at [1034, 281] on span "Handler" at bounding box center [1034, 287] width 63 height 13
click at [1032, 281] on span "Handler" at bounding box center [1034, 287] width 63 height 13
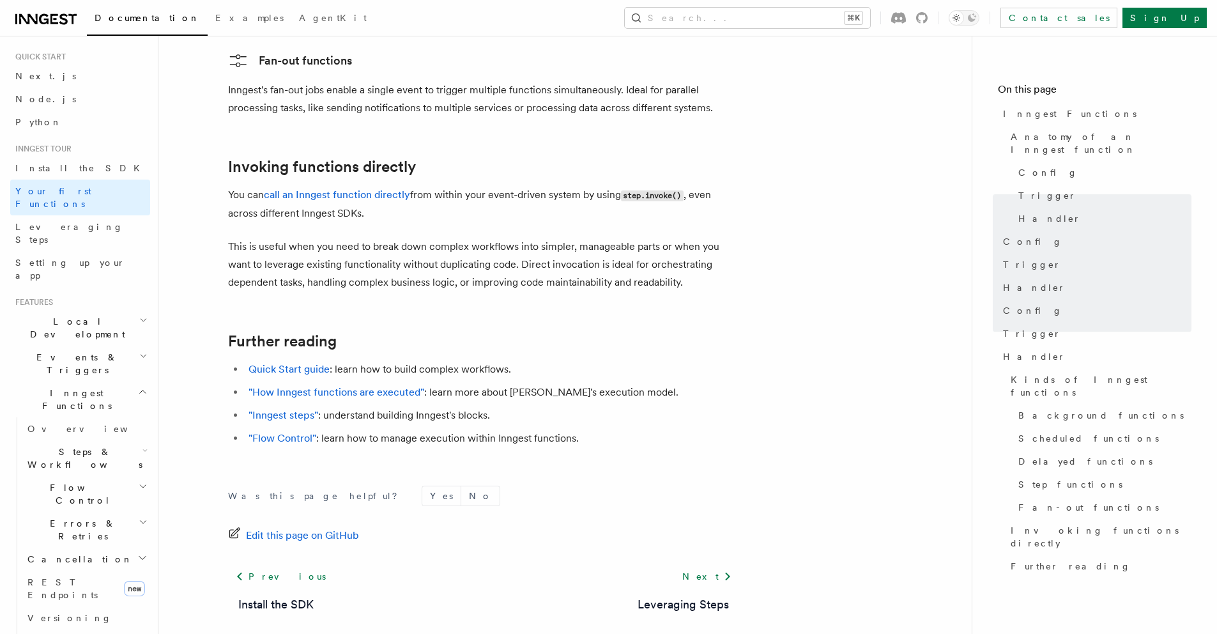
scroll to position [2498, 0]
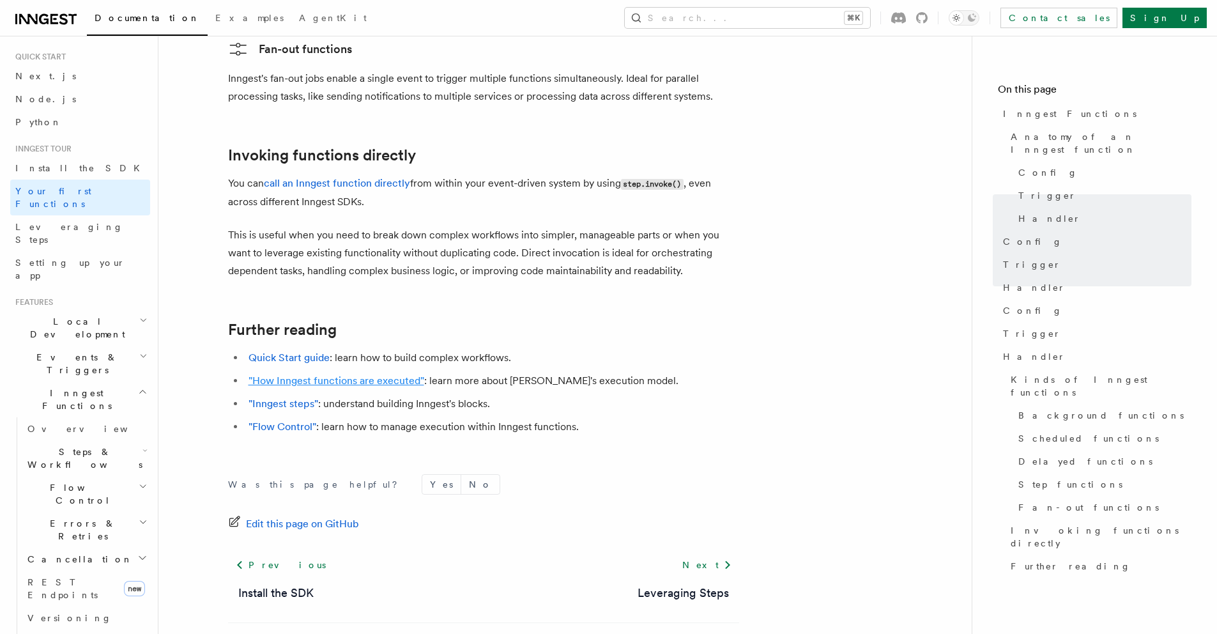
click at [358, 374] on link ""How Inngest functions are executed"" at bounding box center [337, 380] width 176 height 12
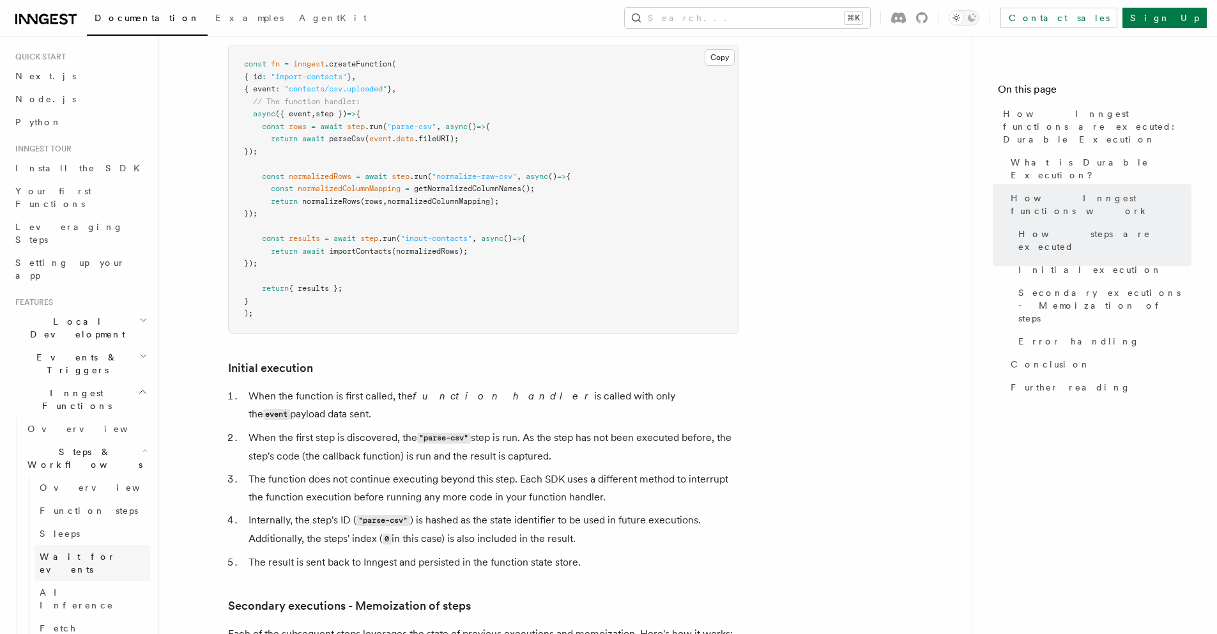
scroll to position [754, 0]
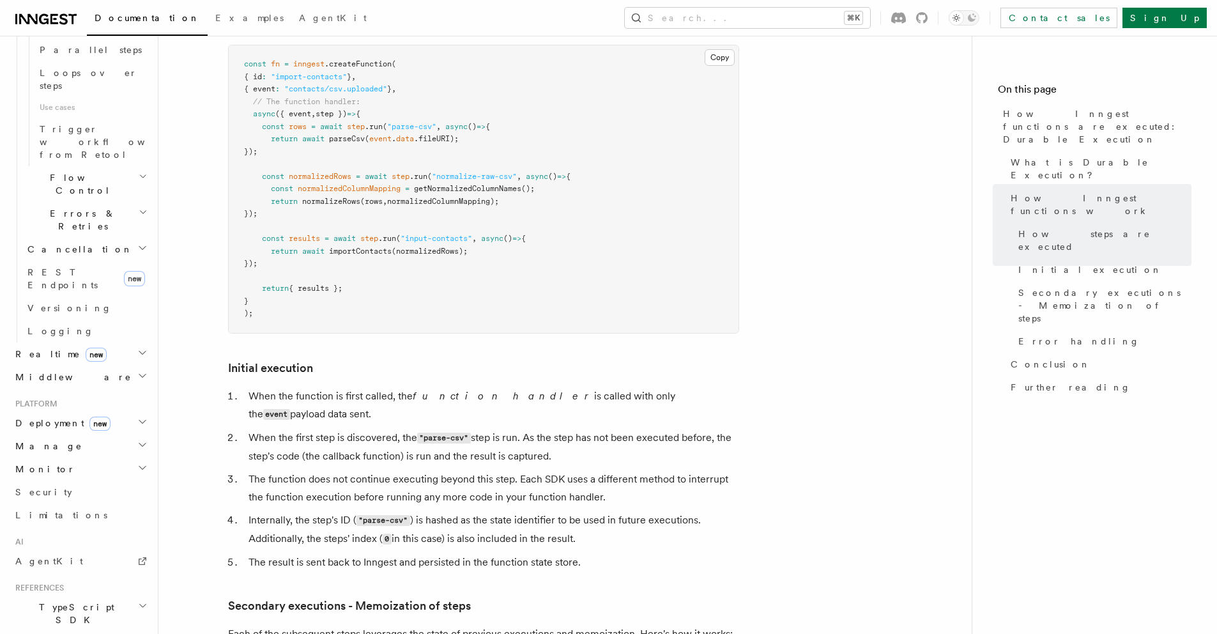
click at [71, 601] on span "TypeScript SDK" at bounding box center [74, 614] width 128 height 26
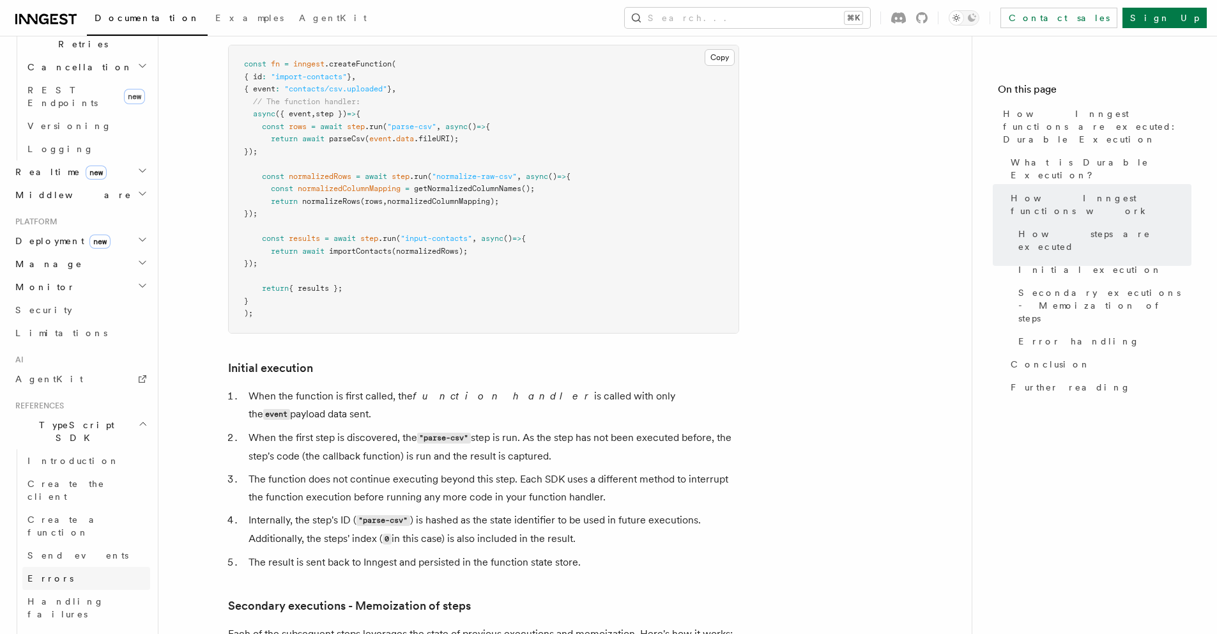
scroll to position [993, 0]
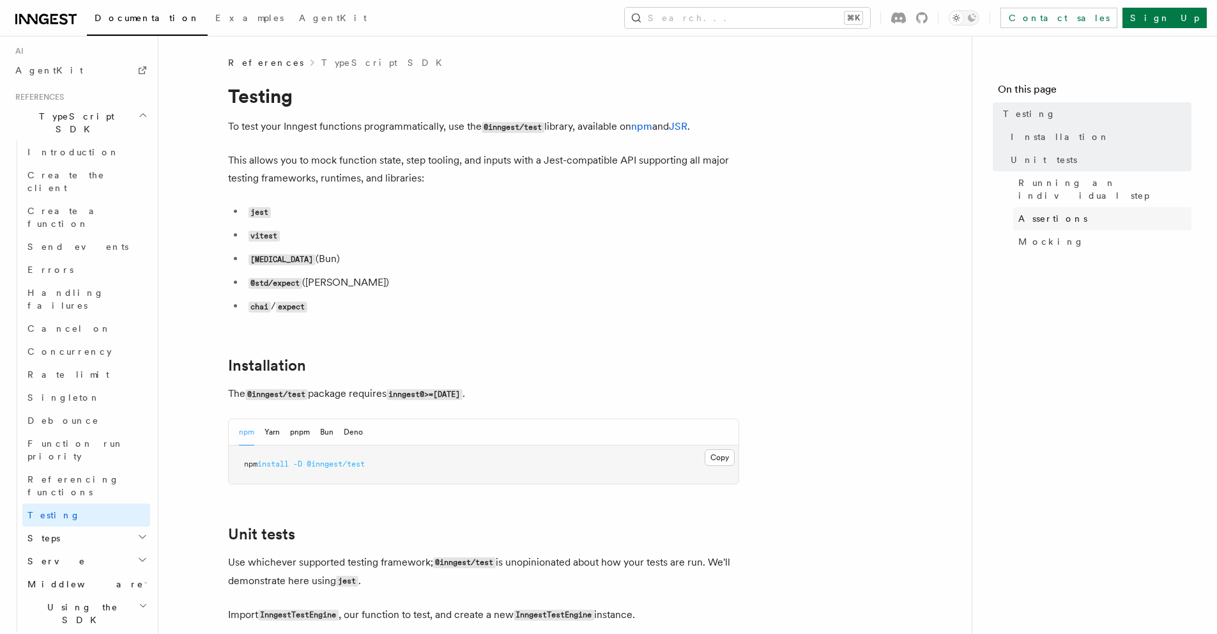
click at [1039, 212] on span "Assertions" at bounding box center [1052, 218] width 69 height 13
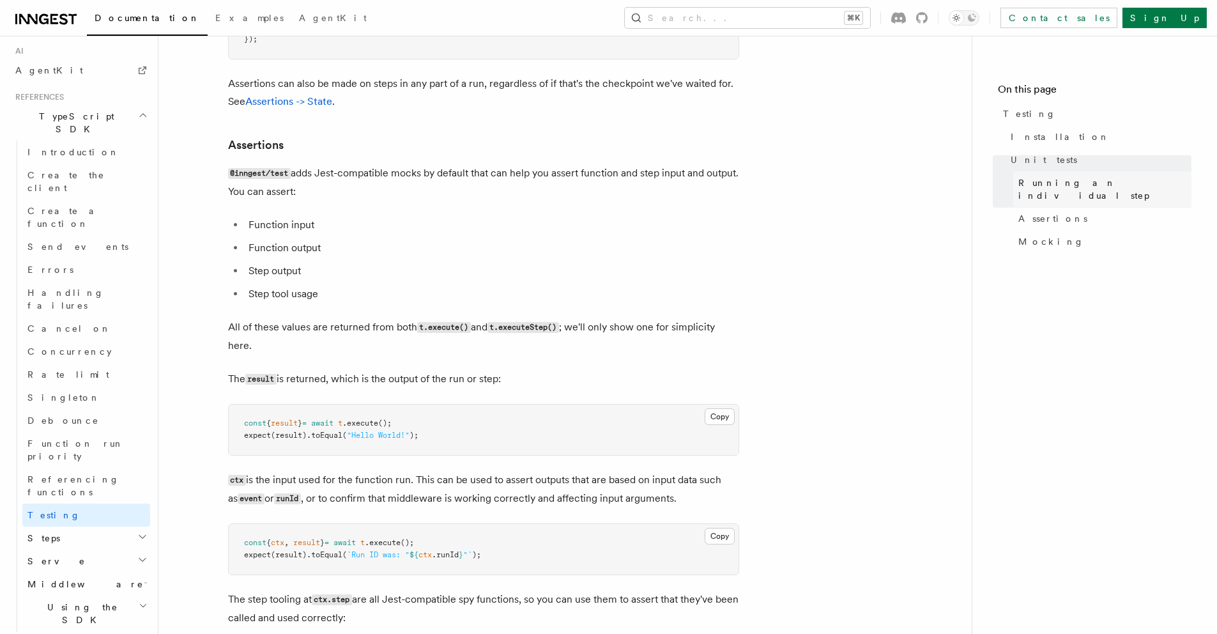
click at [1065, 175] on link "Running an individual step" at bounding box center [1102, 189] width 178 height 36
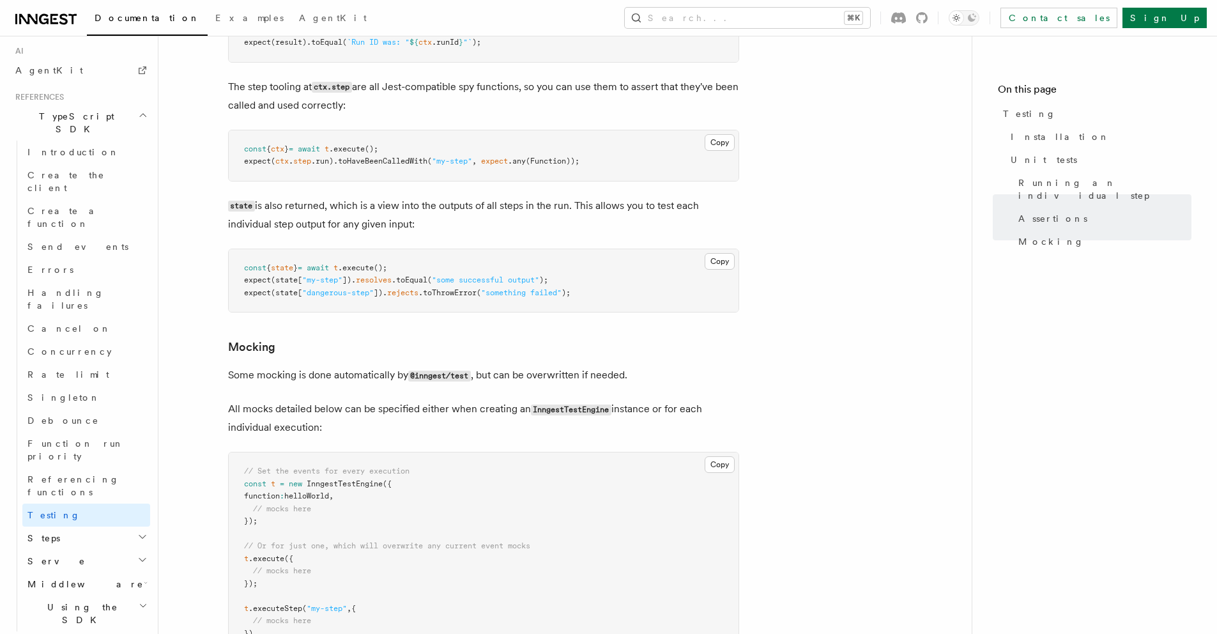
scroll to position [1733, 0]
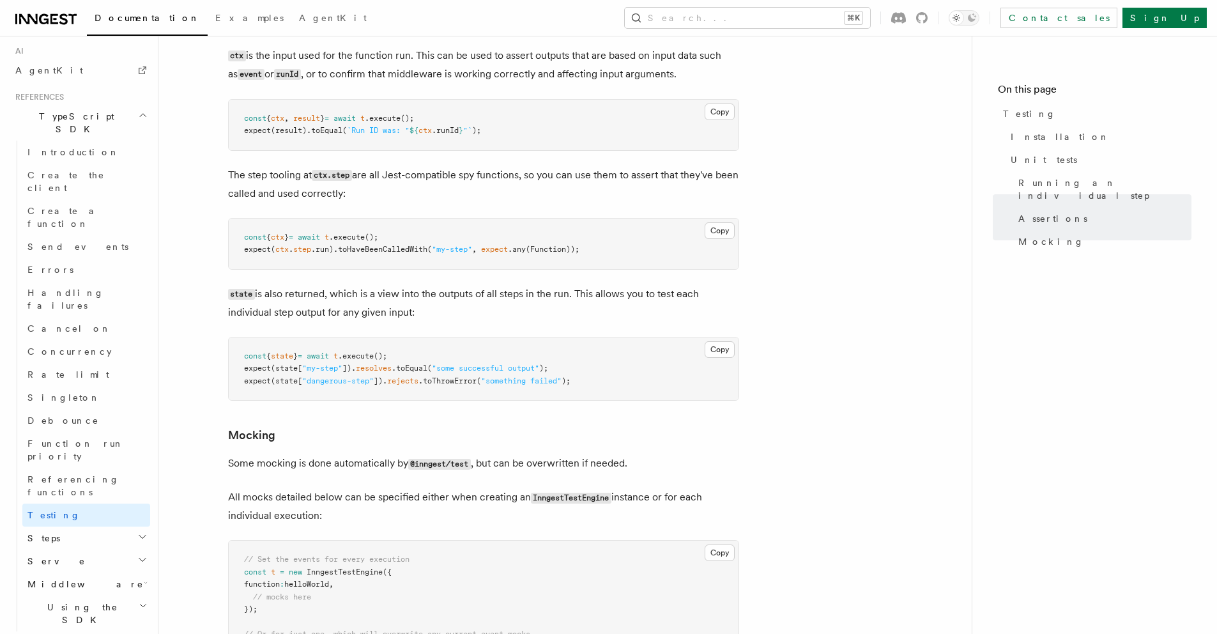
click at [244, 297] on code "state" at bounding box center [241, 294] width 27 height 11
copy code "state"
click at [288, 374] on span "(state[" at bounding box center [286, 378] width 31 height 9
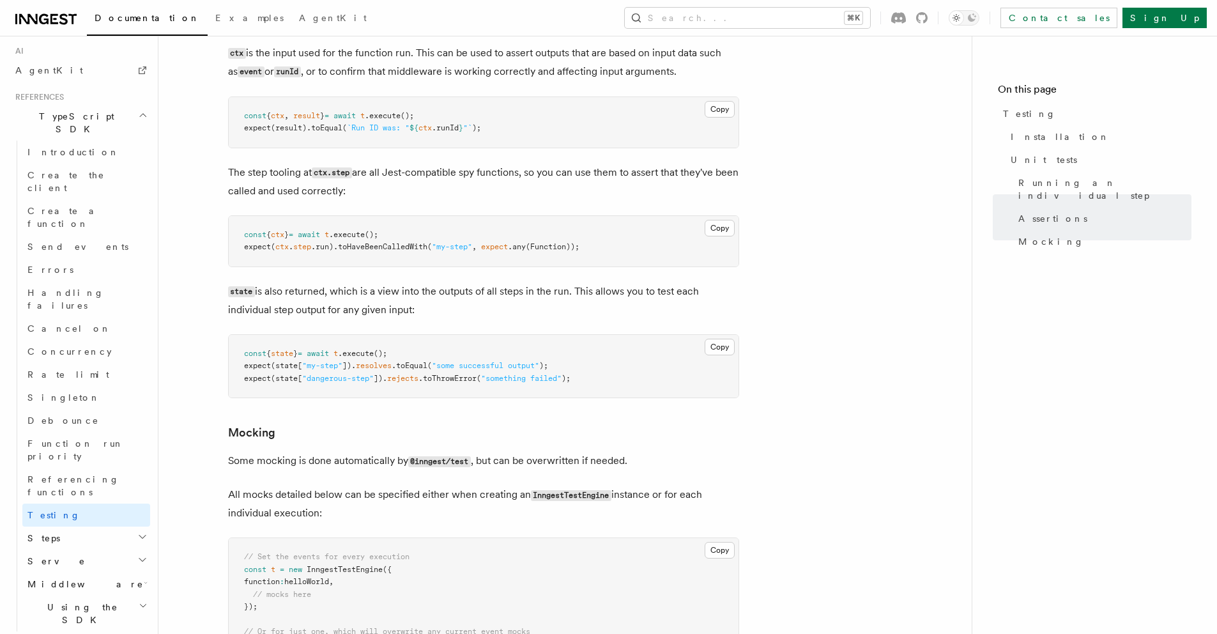
click at [266, 375] on span "expect" at bounding box center [257, 378] width 27 height 9
drag, startPoint x: 266, startPoint y: 375, endPoint x: 596, endPoint y: 381, distance: 329.7
click at [596, 381] on pre "const { state } = await t .execute (); expect (state[ "my-step" ]). resolves .t…" at bounding box center [484, 366] width 510 height 63
copy article "expect (state[ "dangerous-step" ]). rejects .toThrowError ( "something failed" …"
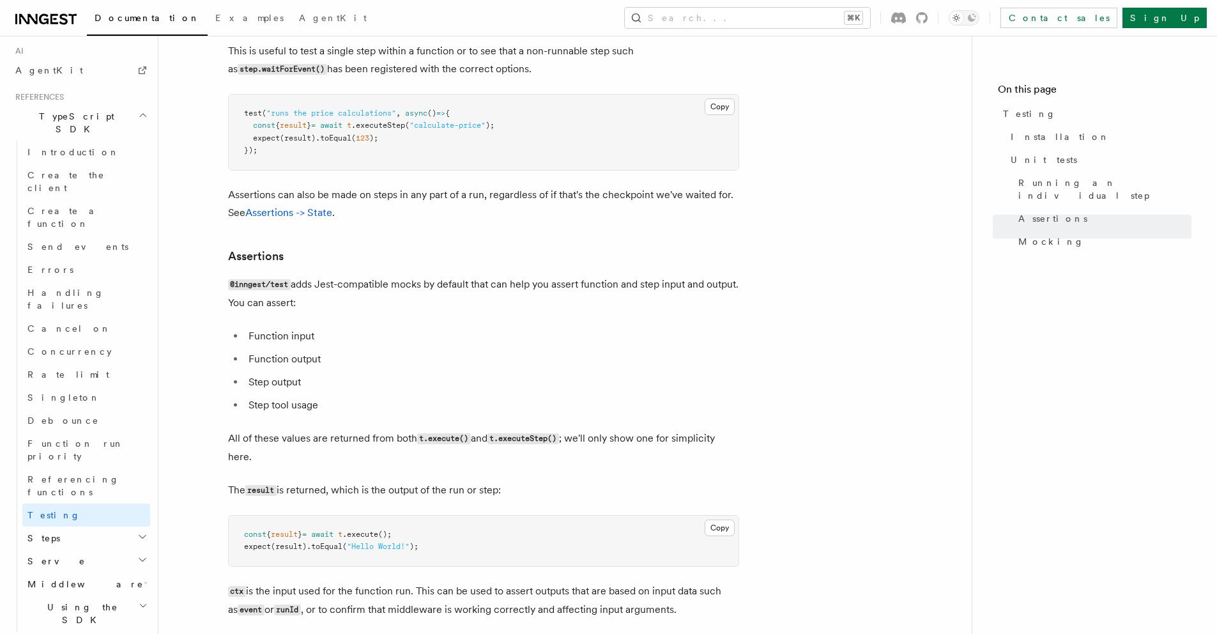
scroll to position [0, 0]
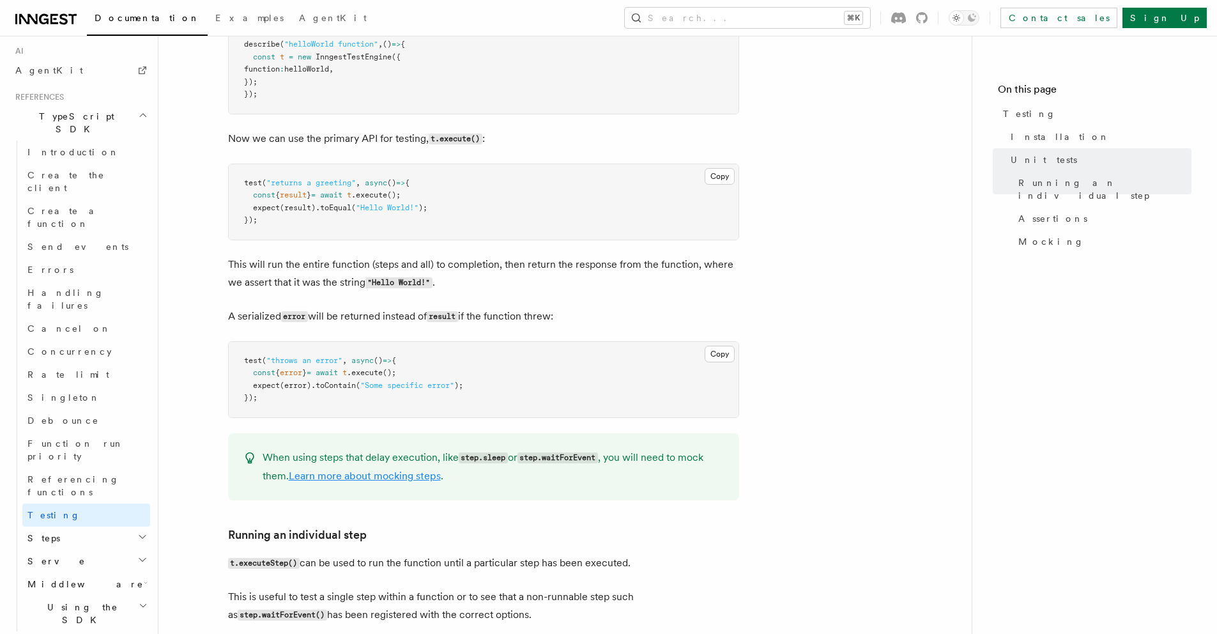
click at [437, 477] on link "Learn more about mocking steps" at bounding box center [365, 476] width 152 height 12
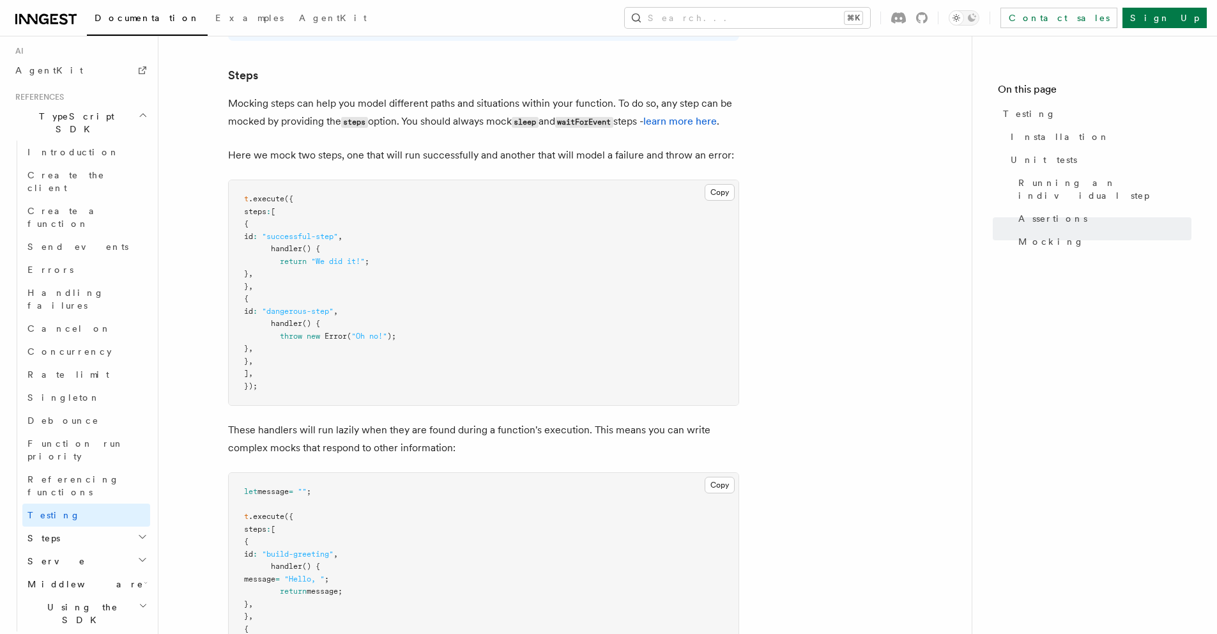
scroll to position [2905, 0]
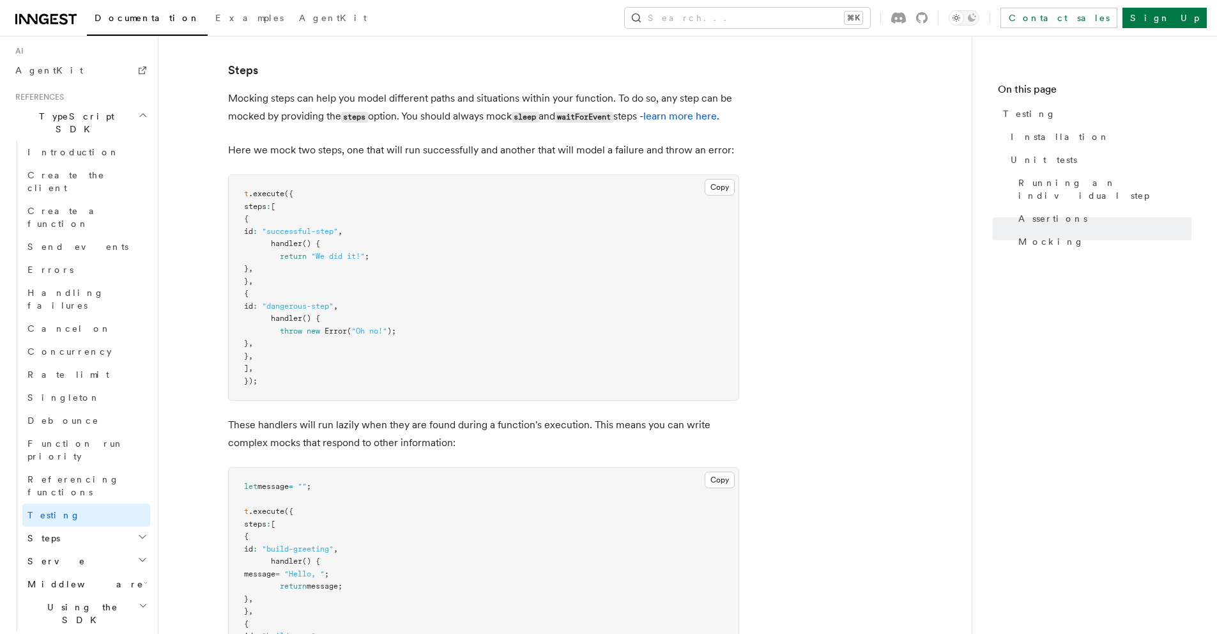
drag, startPoint x: 269, startPoint y: 335, endPoint x: 294, endPoint y: 367, distance: 40.5
click at [294, 367] on pre "t .execute ({ steps : [ { id : "successful-step" , handler () { return "We did …" at bounding box center [484, 287] width 510 height 225
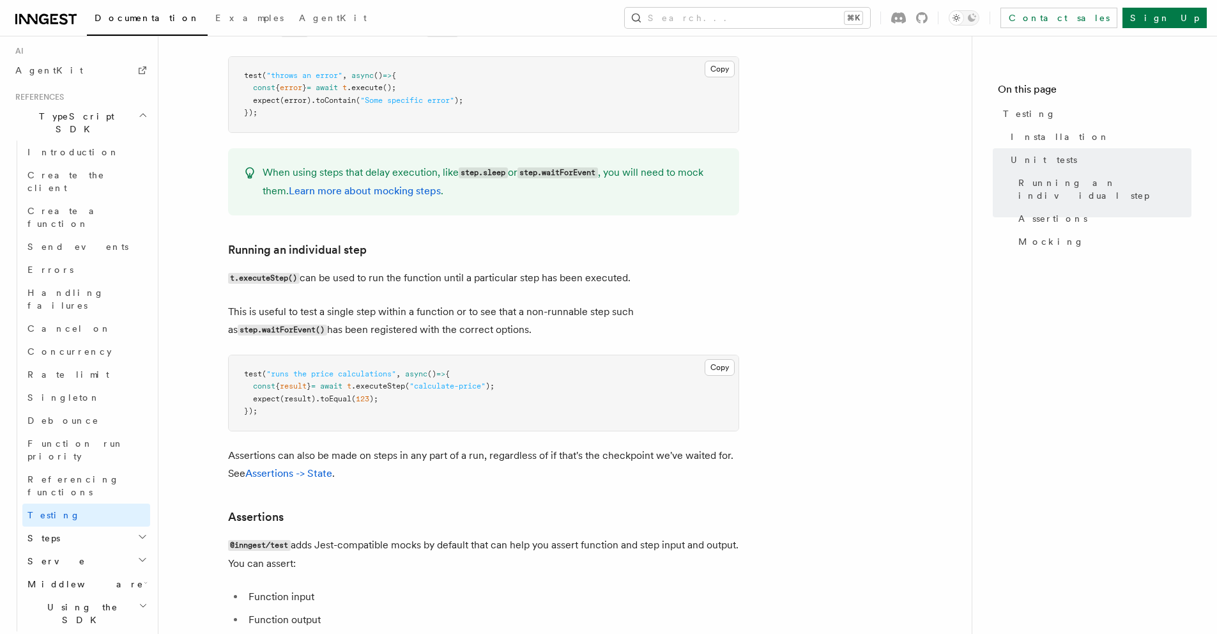
scroll to position [938, 0]
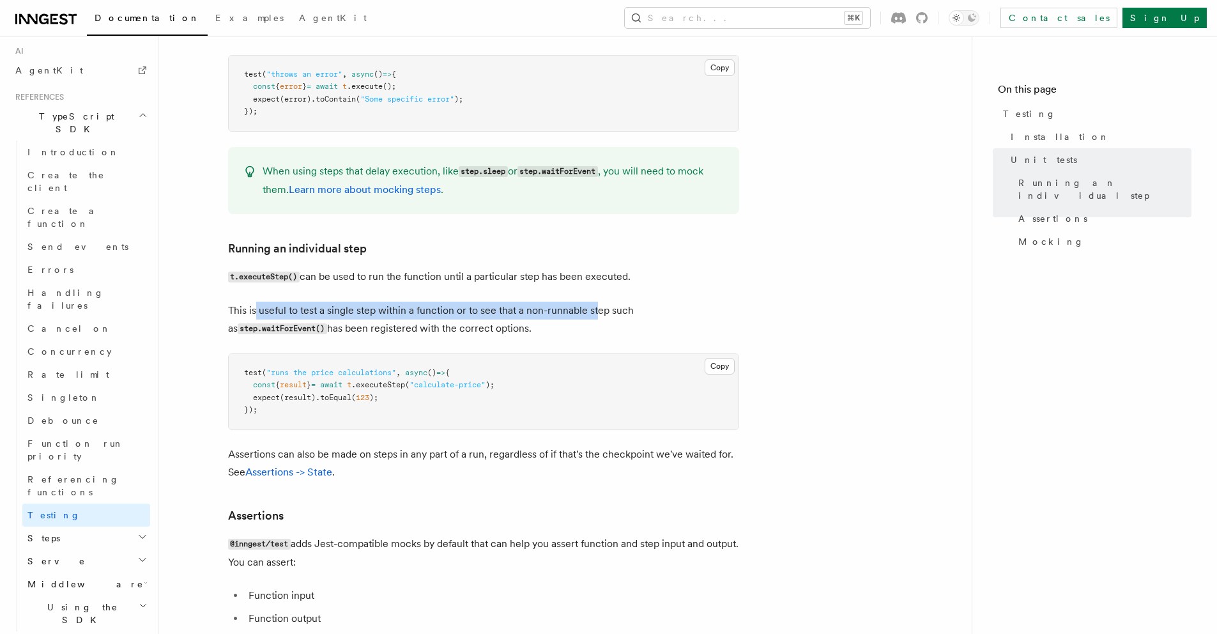
drag, startPoint x: 257, startPoint y: 311, endPoint x: 606, endPoint y: 316, distance: 348.9
click at [600, 316] on p "This is useful to test a single step within a function or to see that a non-run…" at bounding box center [483, 320] width 511 height 36
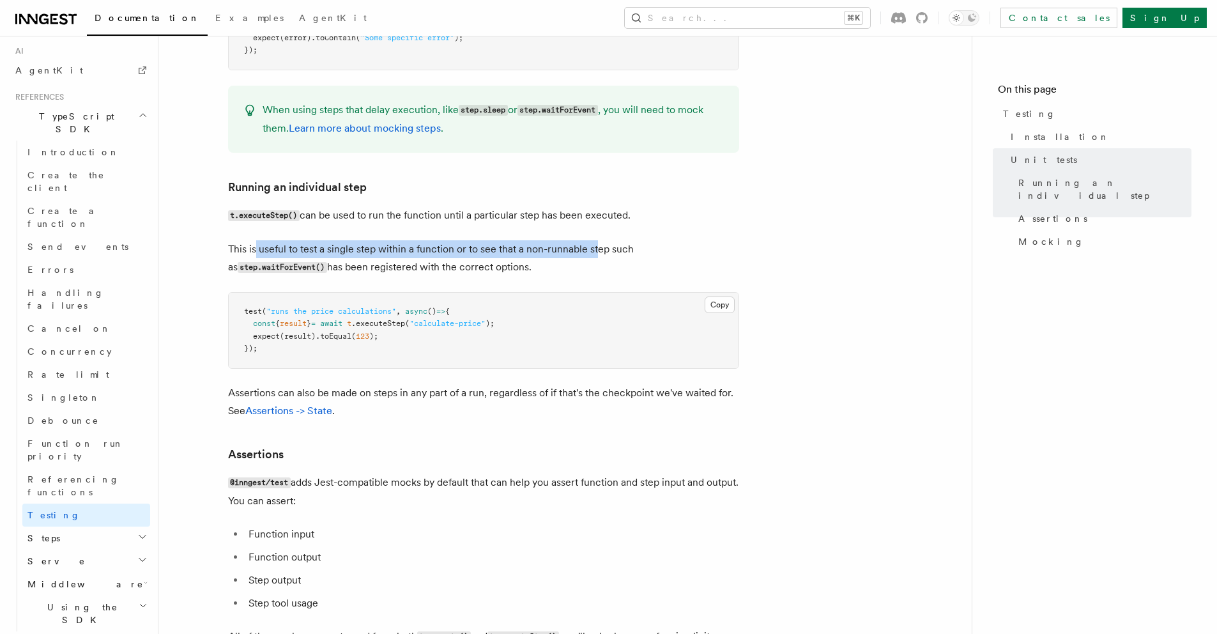
scroll to position [1031, 0]
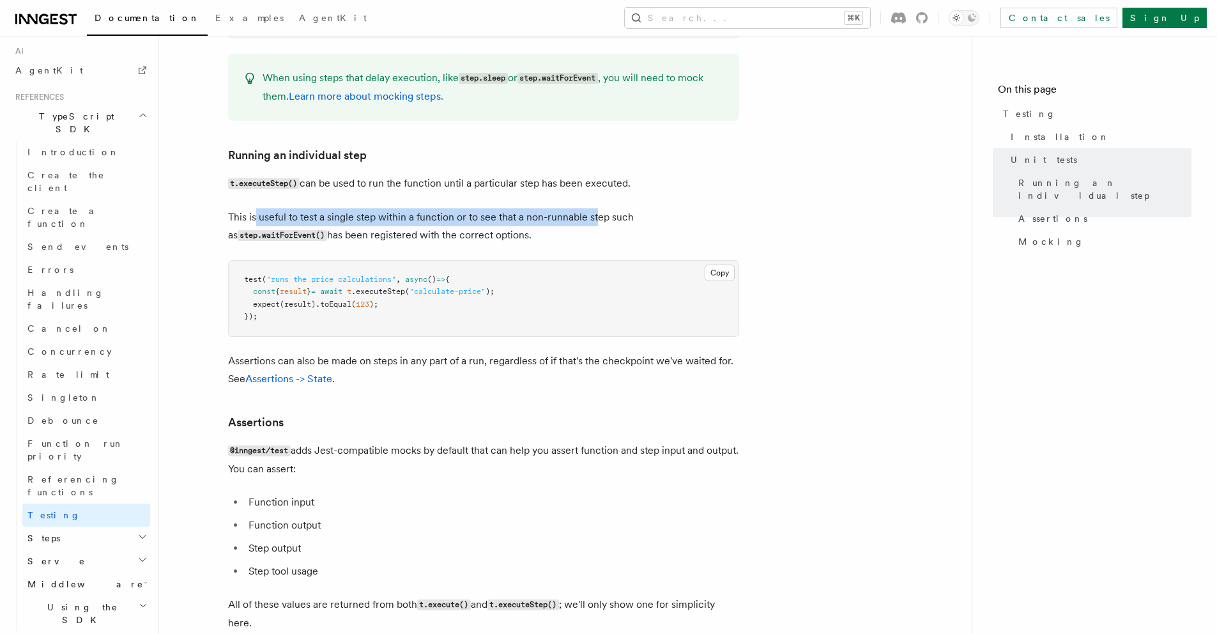
drag, startPoint x: 227, startPoint y: 230, endPoint x: 599, endPoint y: 238, distance: 371.9
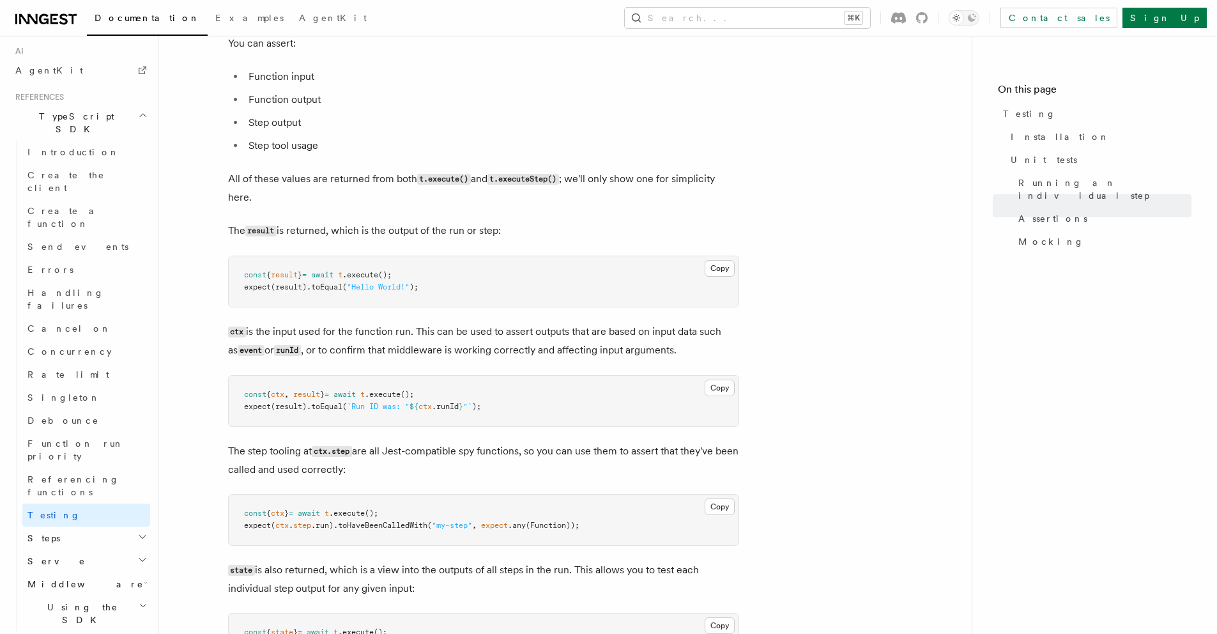
scroll to position [1457, 0]
drag, startPoint x: 411, startPoint y: 473, endPoint x: 224, endPoint y: 444, distance: 189.4
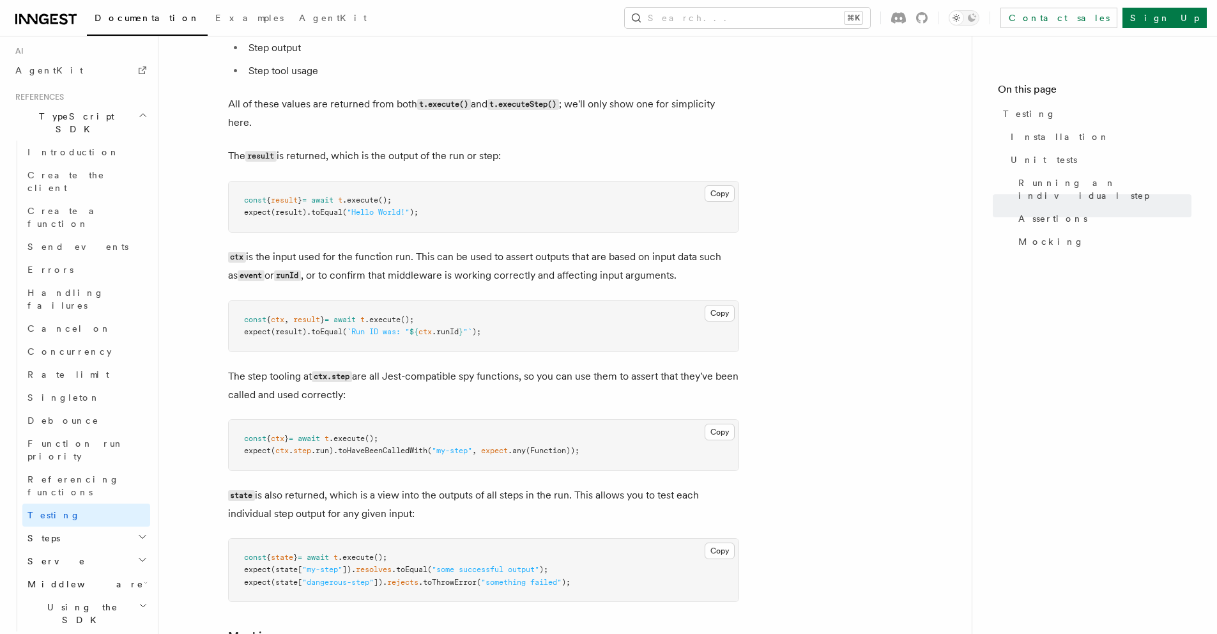
scroll to position [1555, 0]
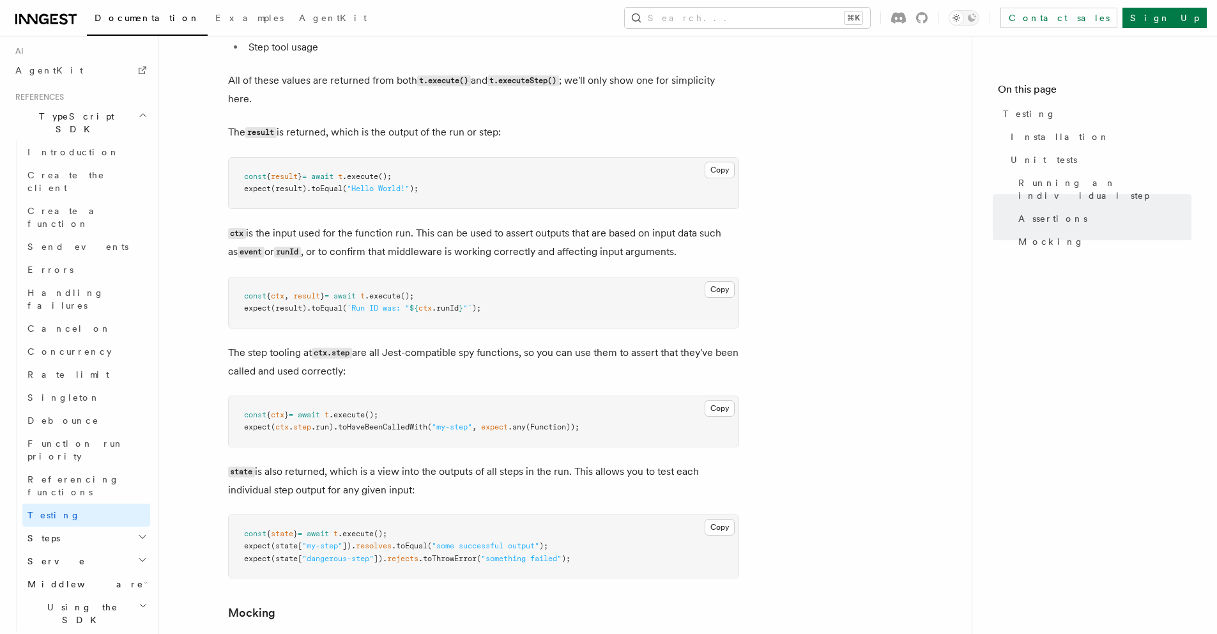
click at [328, 326] on pre "const { ctx , result } = await t .execute (); expect (result) .toEqual ( `Run I…" at bounding box center [484, 302] width 510 height 50
click at [278, 357] on p "The step tooling at ctx.step are all Jest-compatible spy functions, so you can …" at bounding box center [483, 362] width 511 height 36
click at [325, 354] on code "ctx.step" at bounding box center [332, 353] width 40 height 11
drag, startPoint x: 325, startPoint y: 354, endPoint x: 348, endPoint y: 355, distance: 23.6
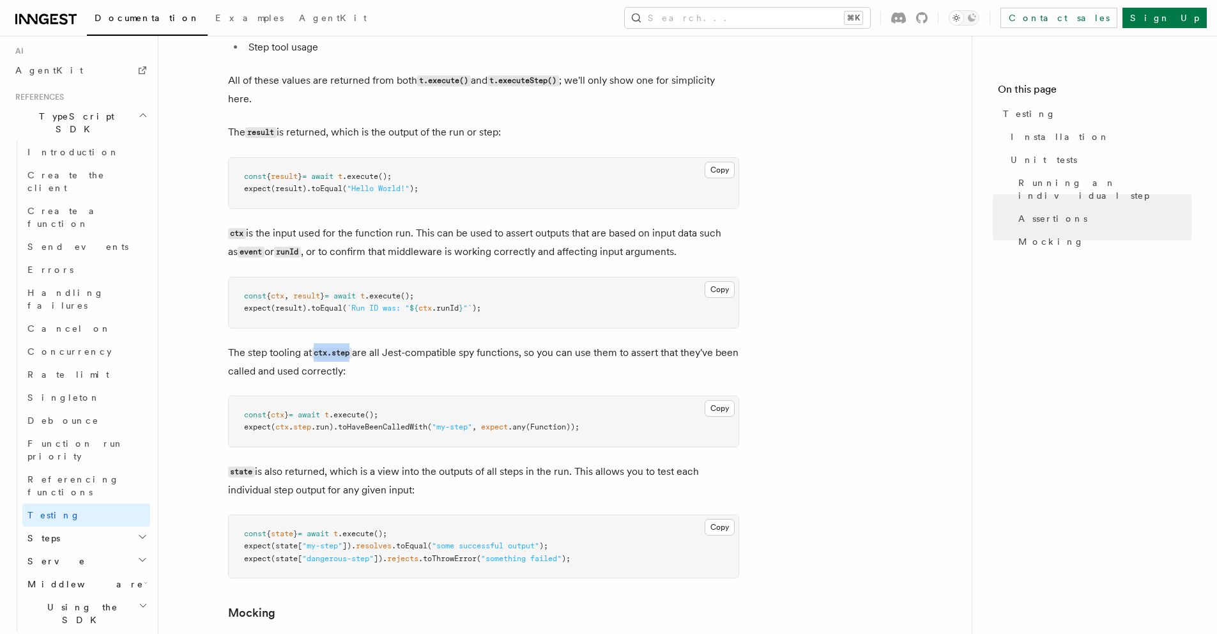
click at [348, 355] on code "ctx.step" at bounding box center [332, 353] width 40 height 11
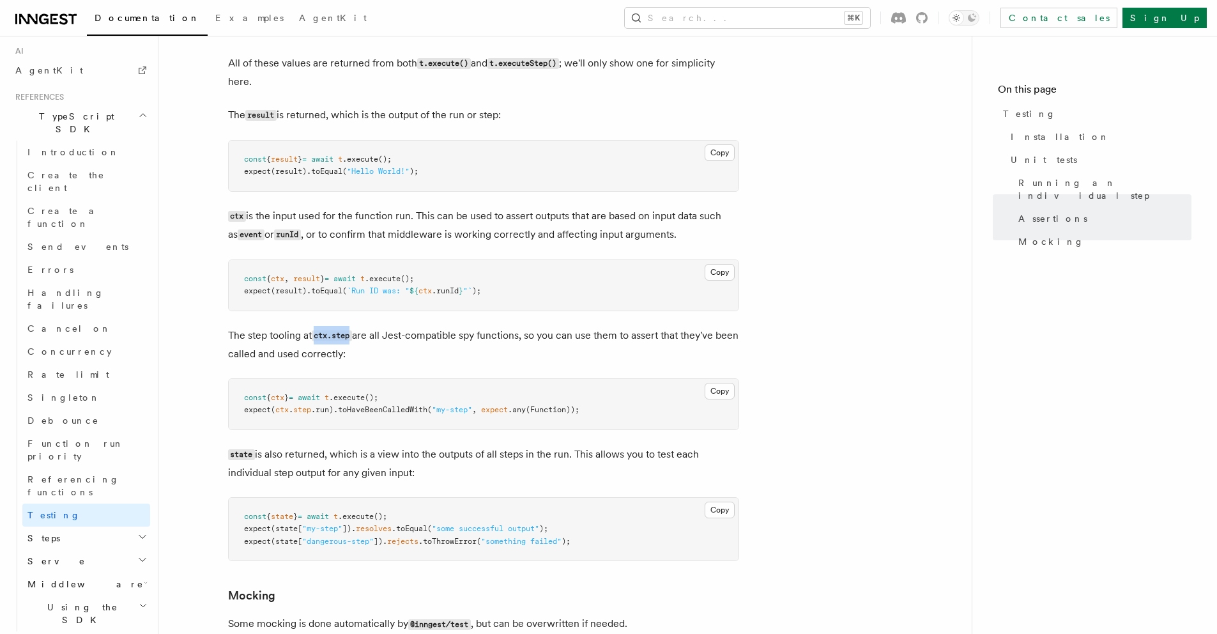
scroll to position [1578, 0]
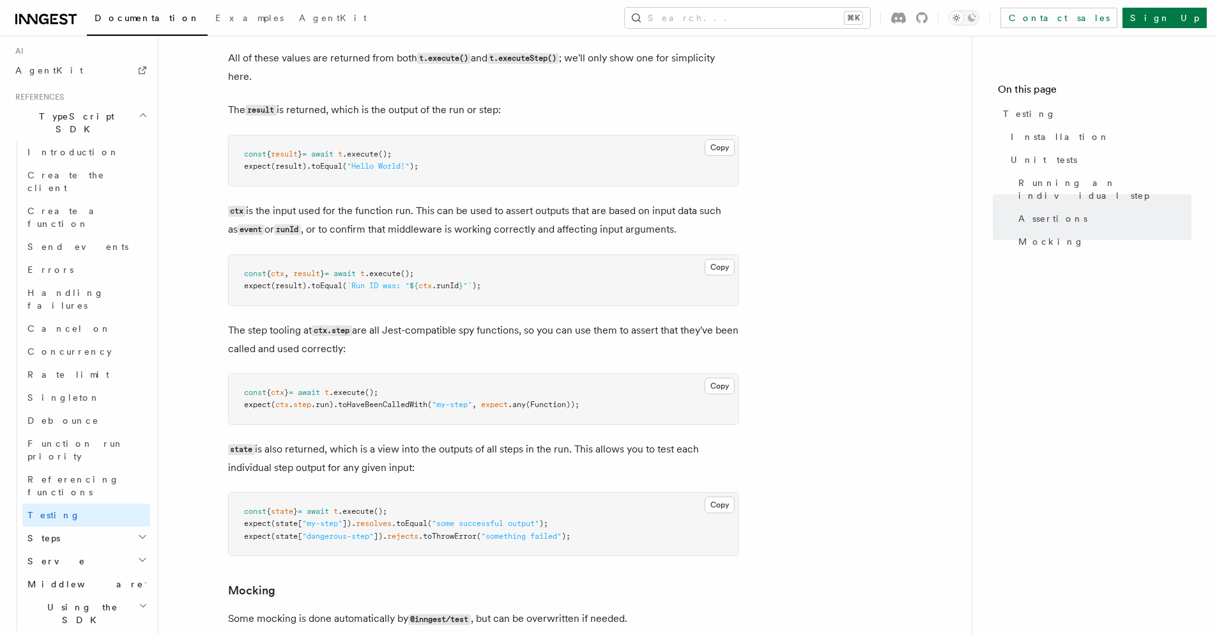
click at [285, 403] on span "ctx" at bounding box center [281, 404] width 13 height 9
drag, startPoint x: 285, startPoint y: 403, endPoint x: 325, endPoint y: 403, distance: 40.3
click at [325, 403] on span "expect ( ctx . step .run) .toHaveBeenCalledWith ( "my-step" , expect .any (Func…" at bounding box center [411, 404] width 335 height 9
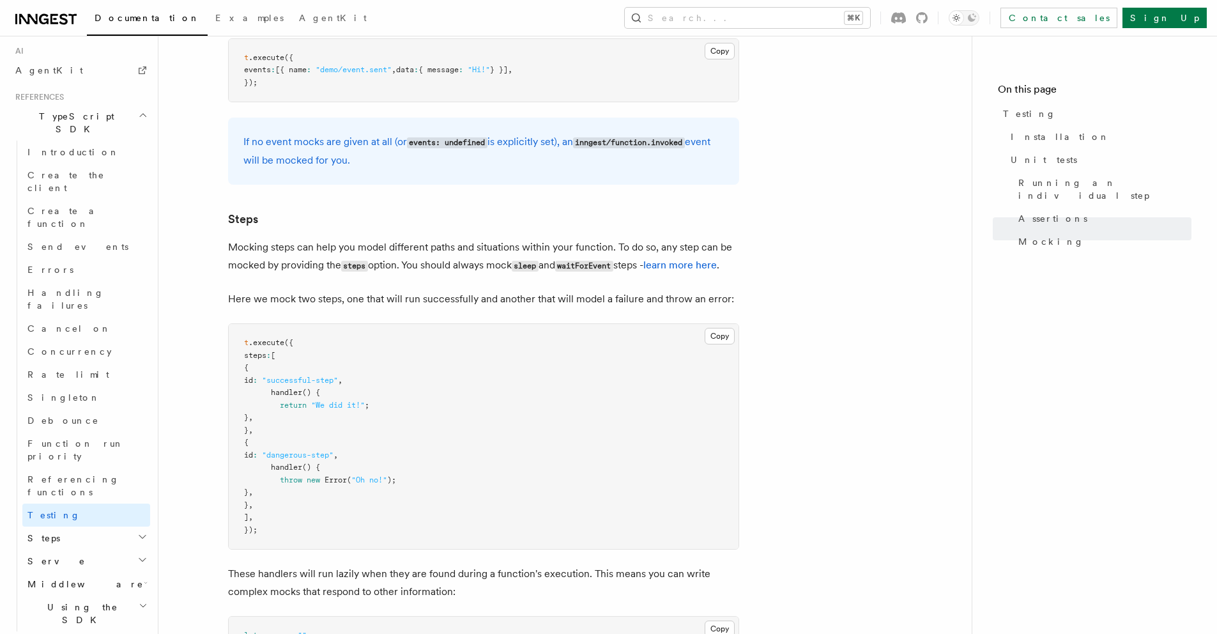
scroll to position [1797, 0]
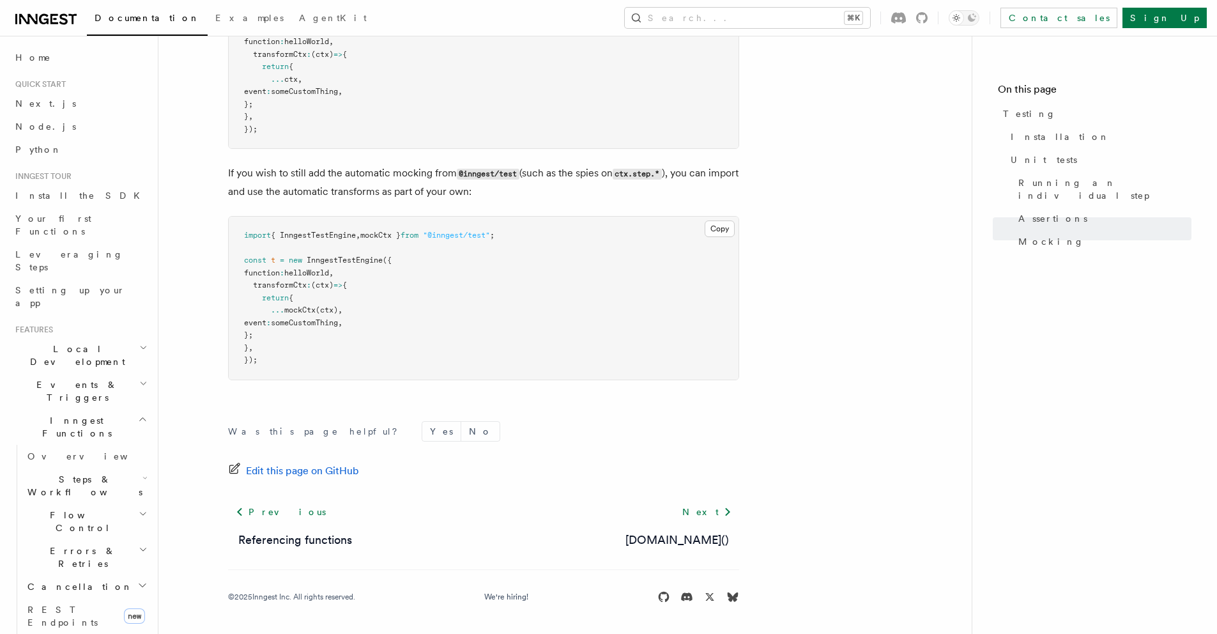
scroll to position [599, 0]
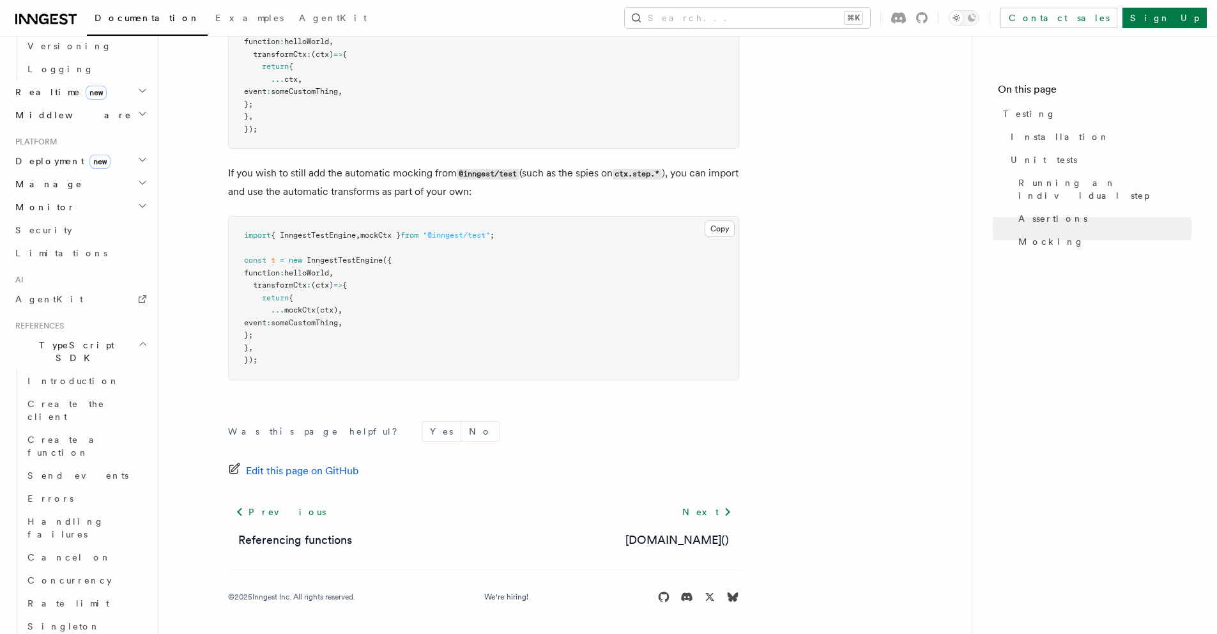
click at [736, 444] on footer "Was this page helpful? Yes No Edit this page on GitHub Previous Referencing fun…" at bounding box center [483, 512] width 511 height 182
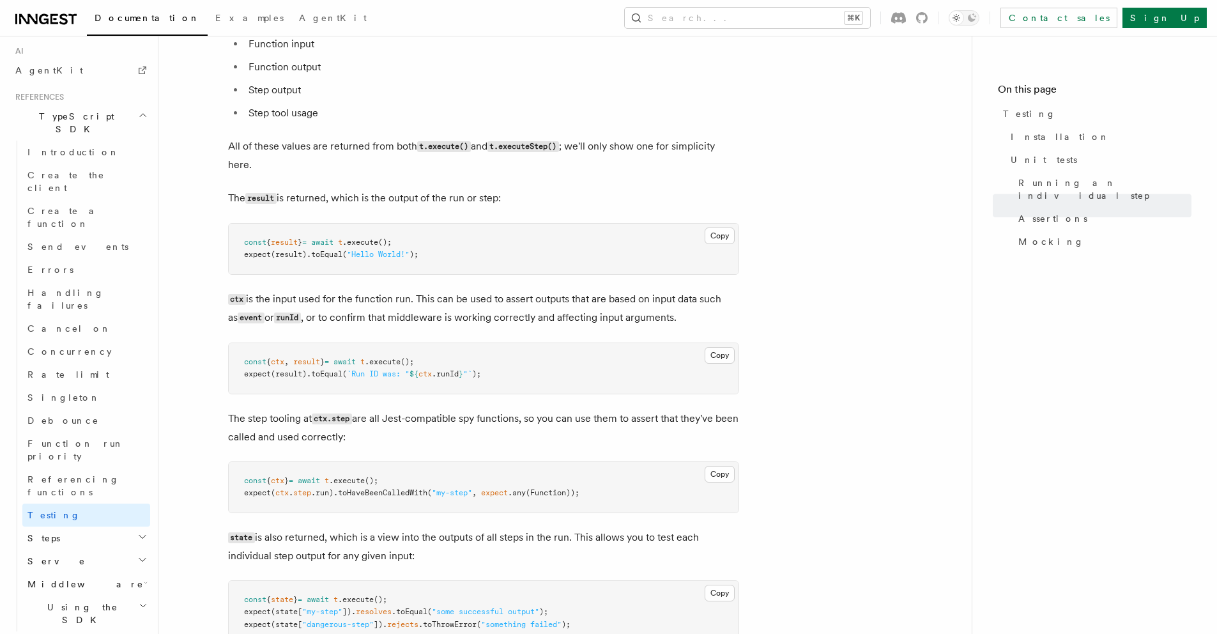
scroll to position [0, 0]
